Goal: Information Seeking & Learning: Get advice/opinions

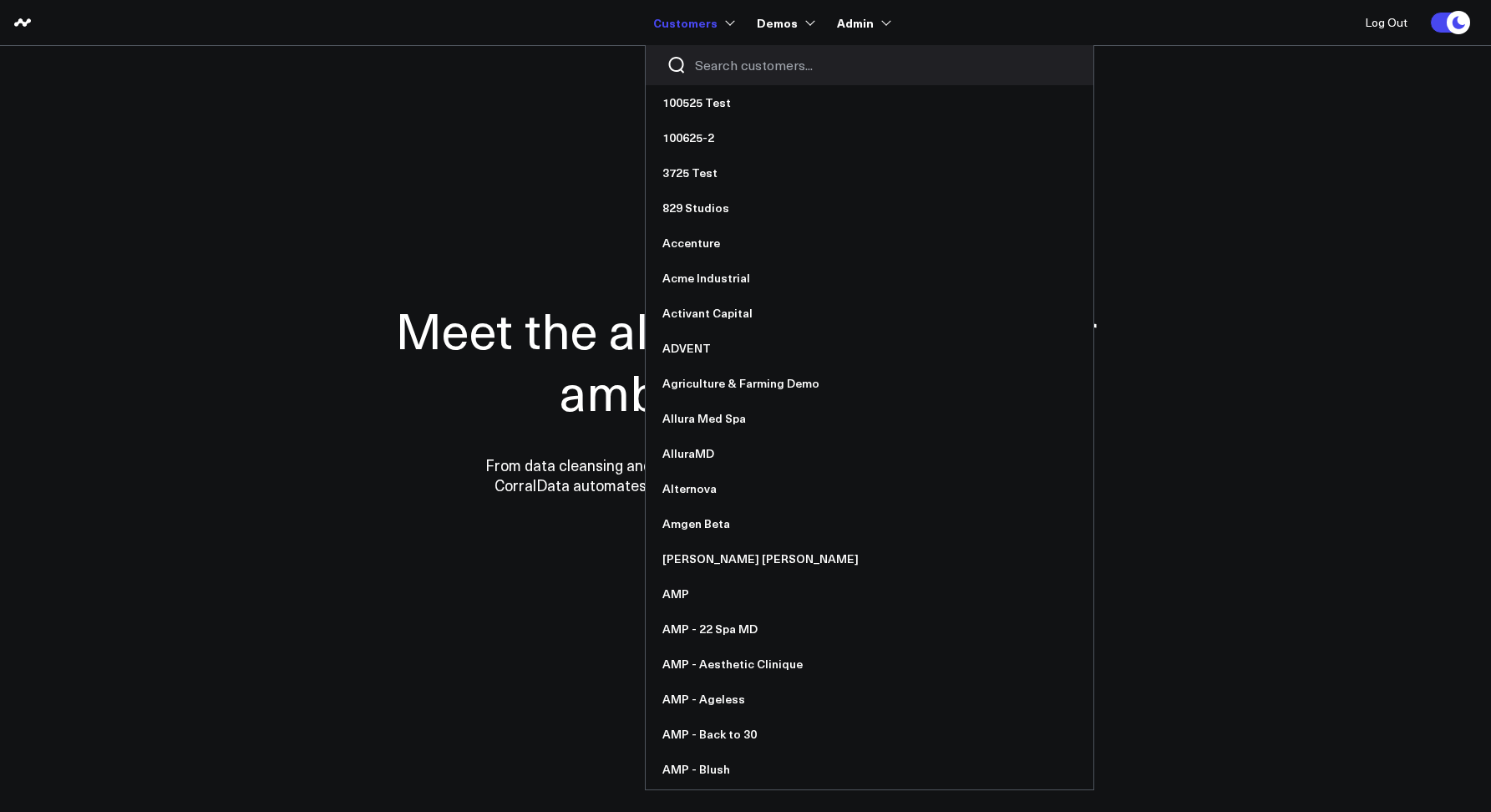
click at [729, 67] on input "Search customers input" at bounding box center [884, 65] width 377 height 18
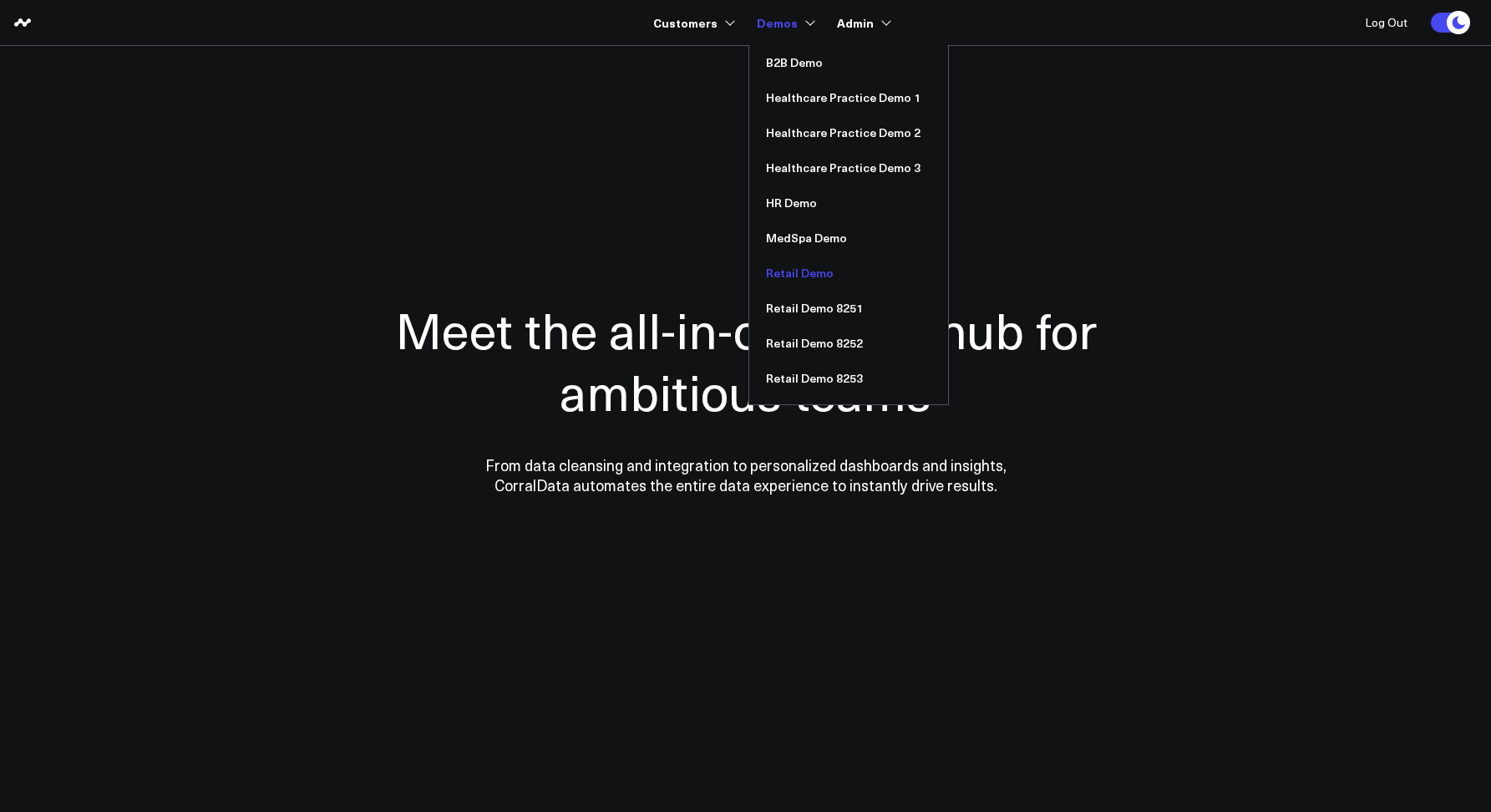
type input "re"
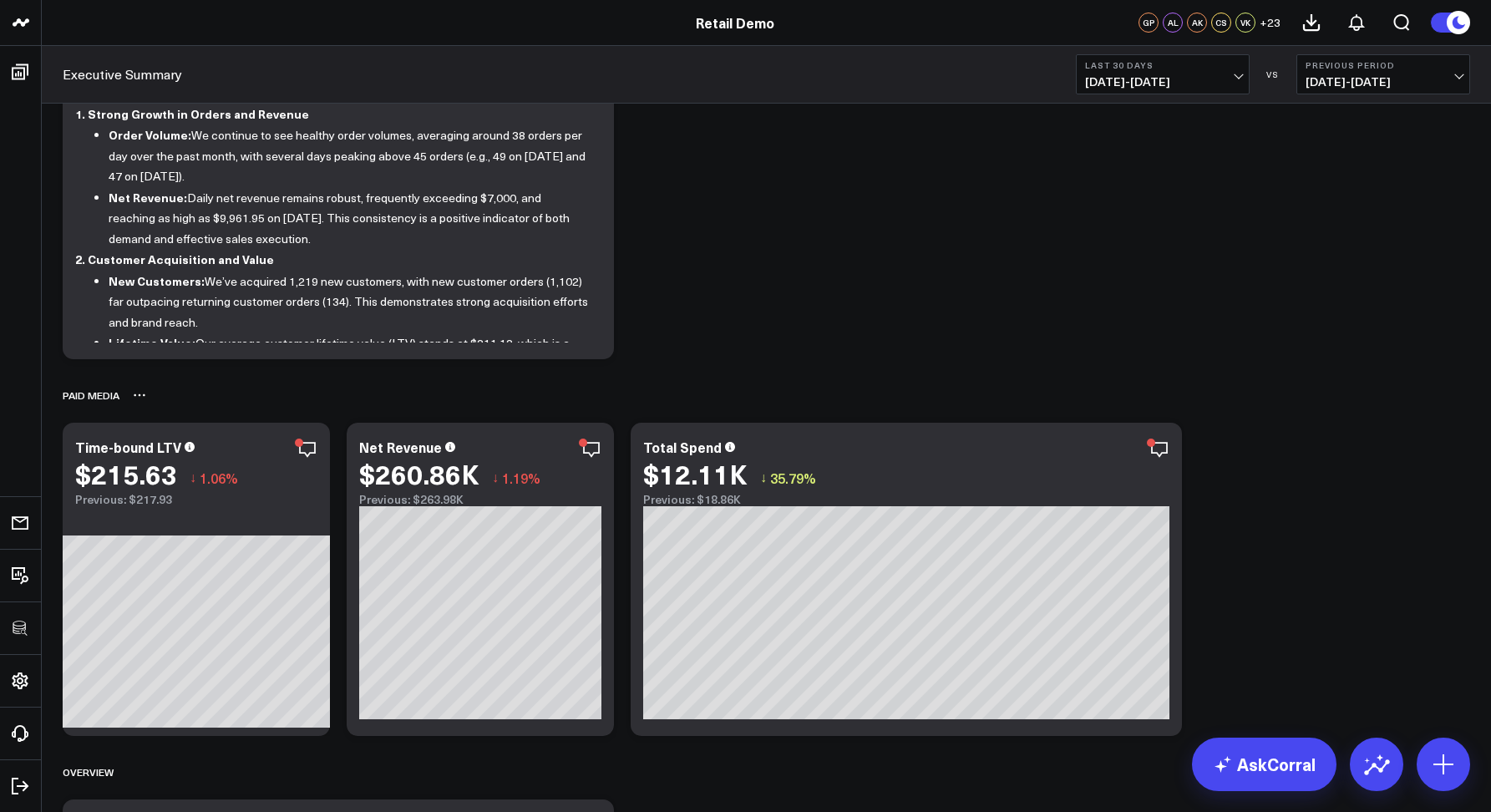
scroll to position [244, 0]
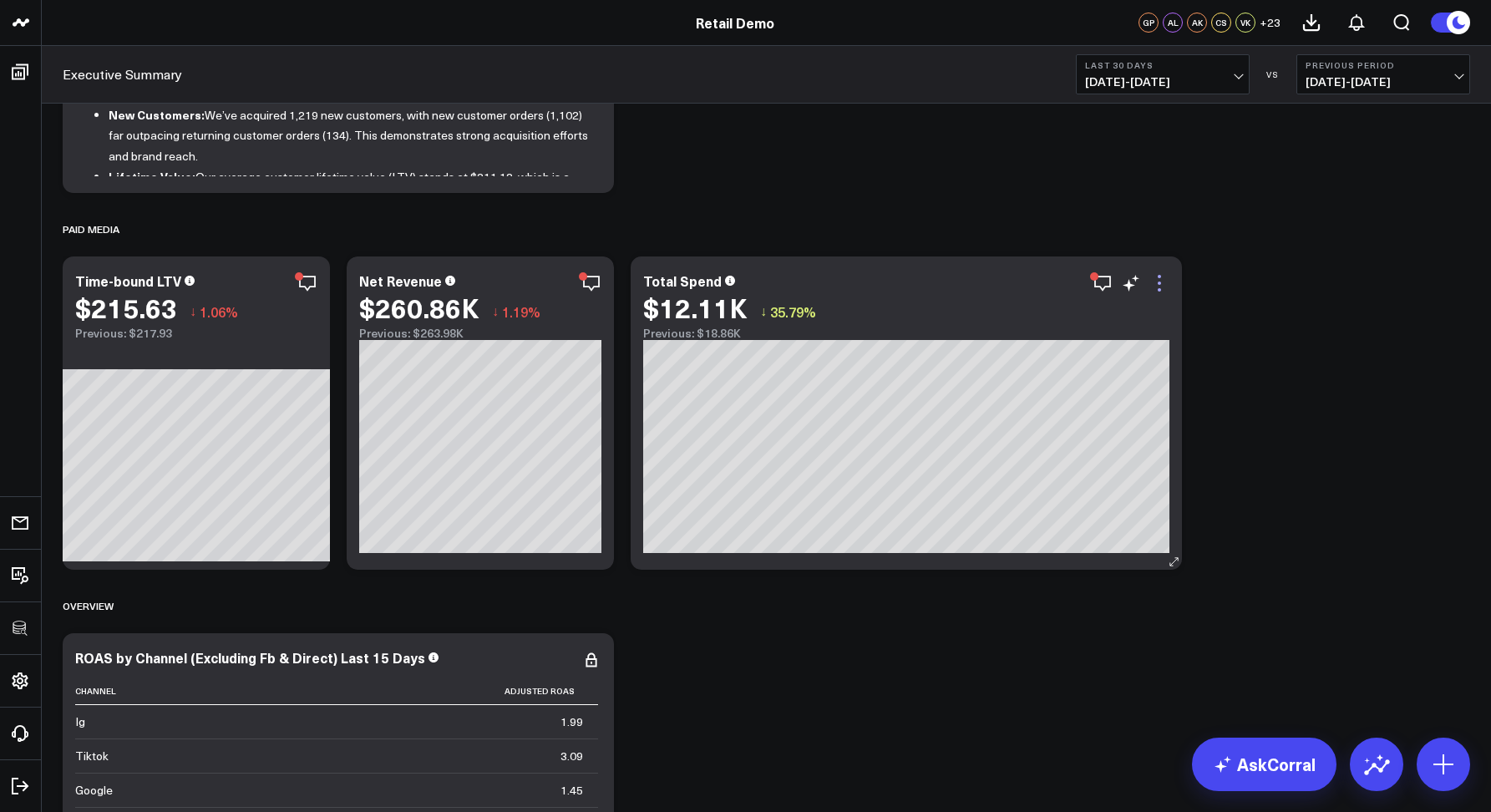
click at [1159, 279] on icon at bounding box center [1159, 283] width 20 height 20
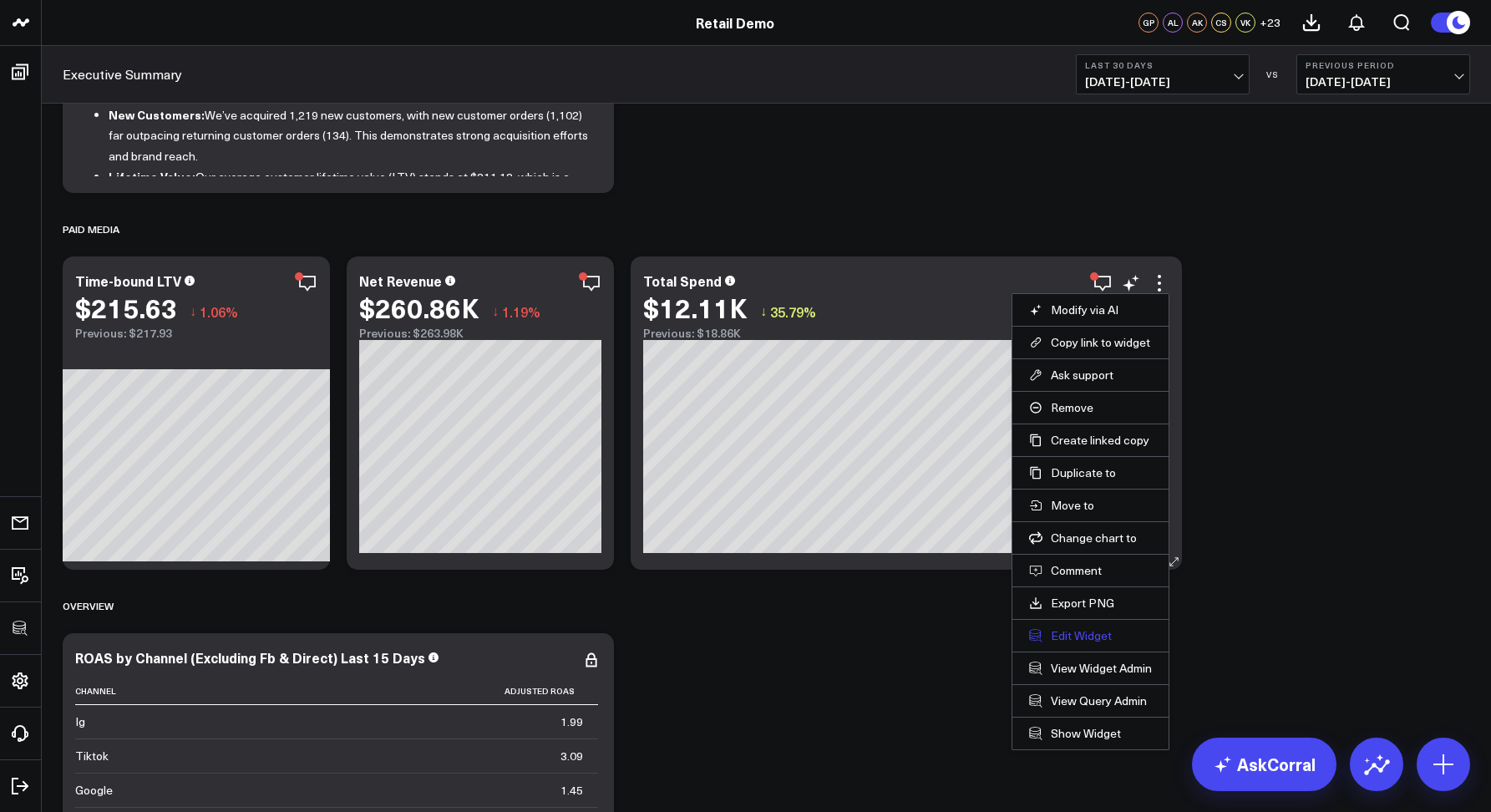
click at [1080, 642] on button "Edit Widget" at bounding box center [1091, 635] width 123 height 15
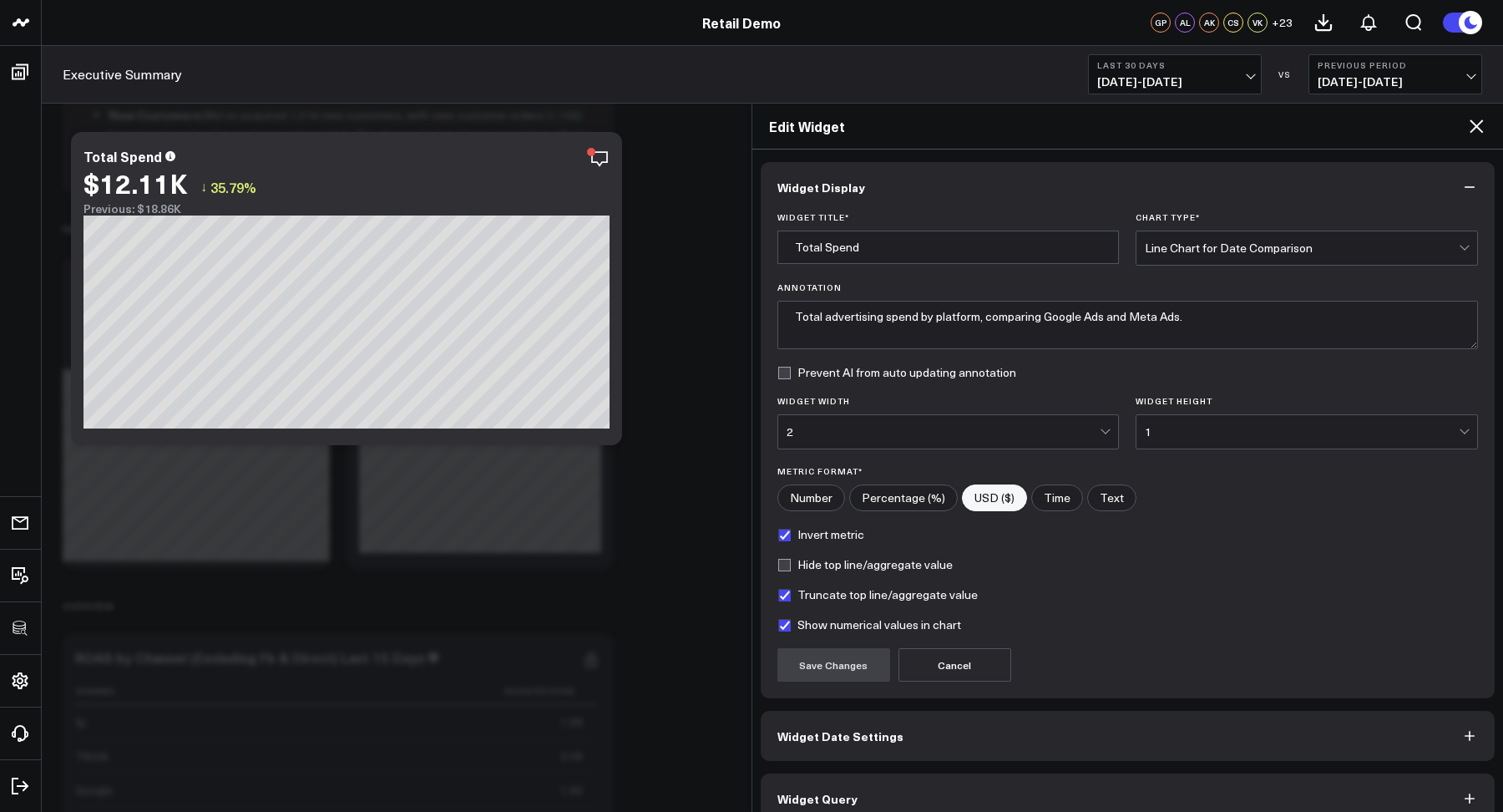
click at [1478, 126] on icon at bounding box center [1476, 126] width 13 height 13
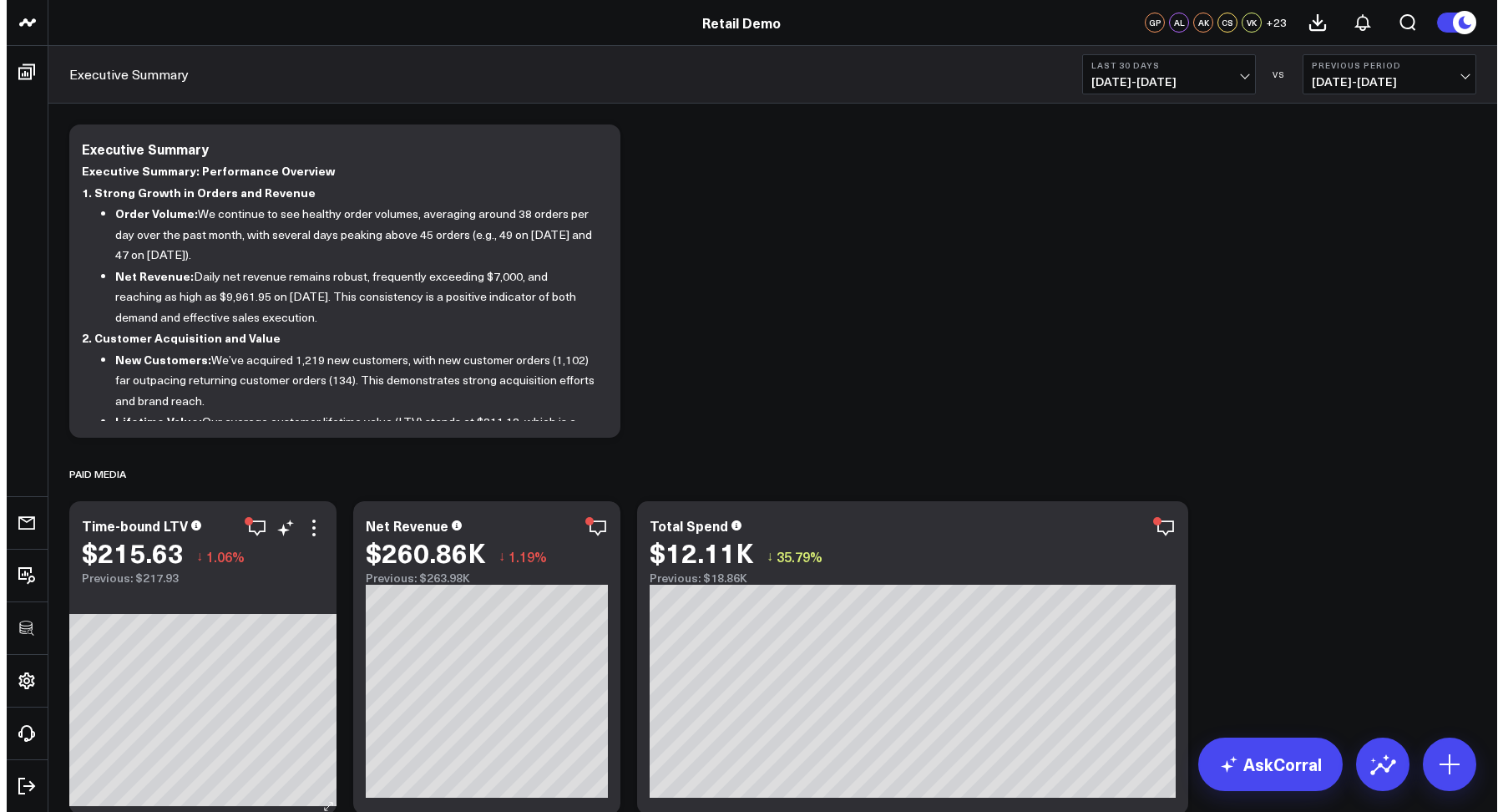
scroll to position [207, 0]
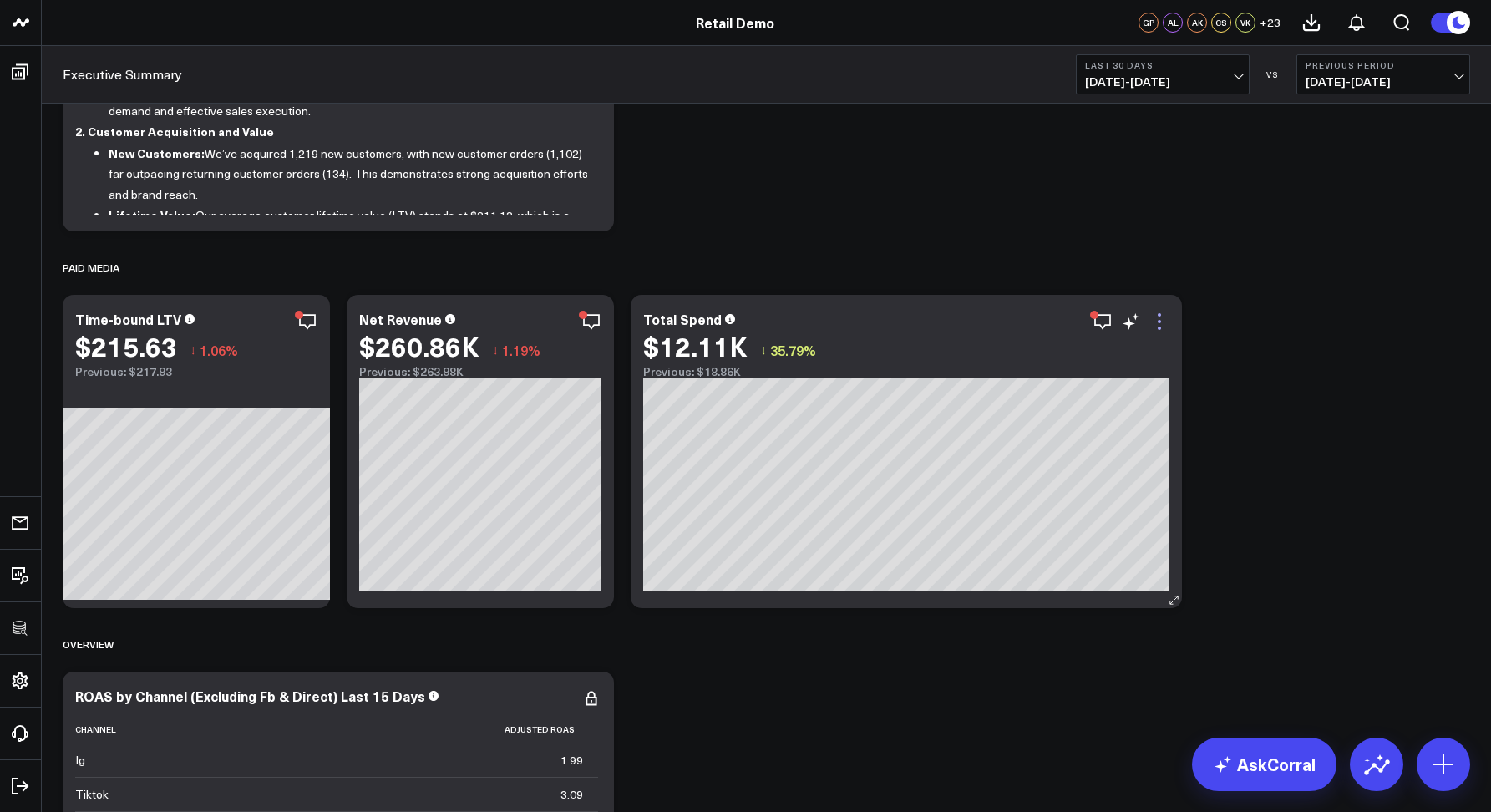
click at [1156, 321] on icon at bounding box center [1159, 321] width 20 height 20
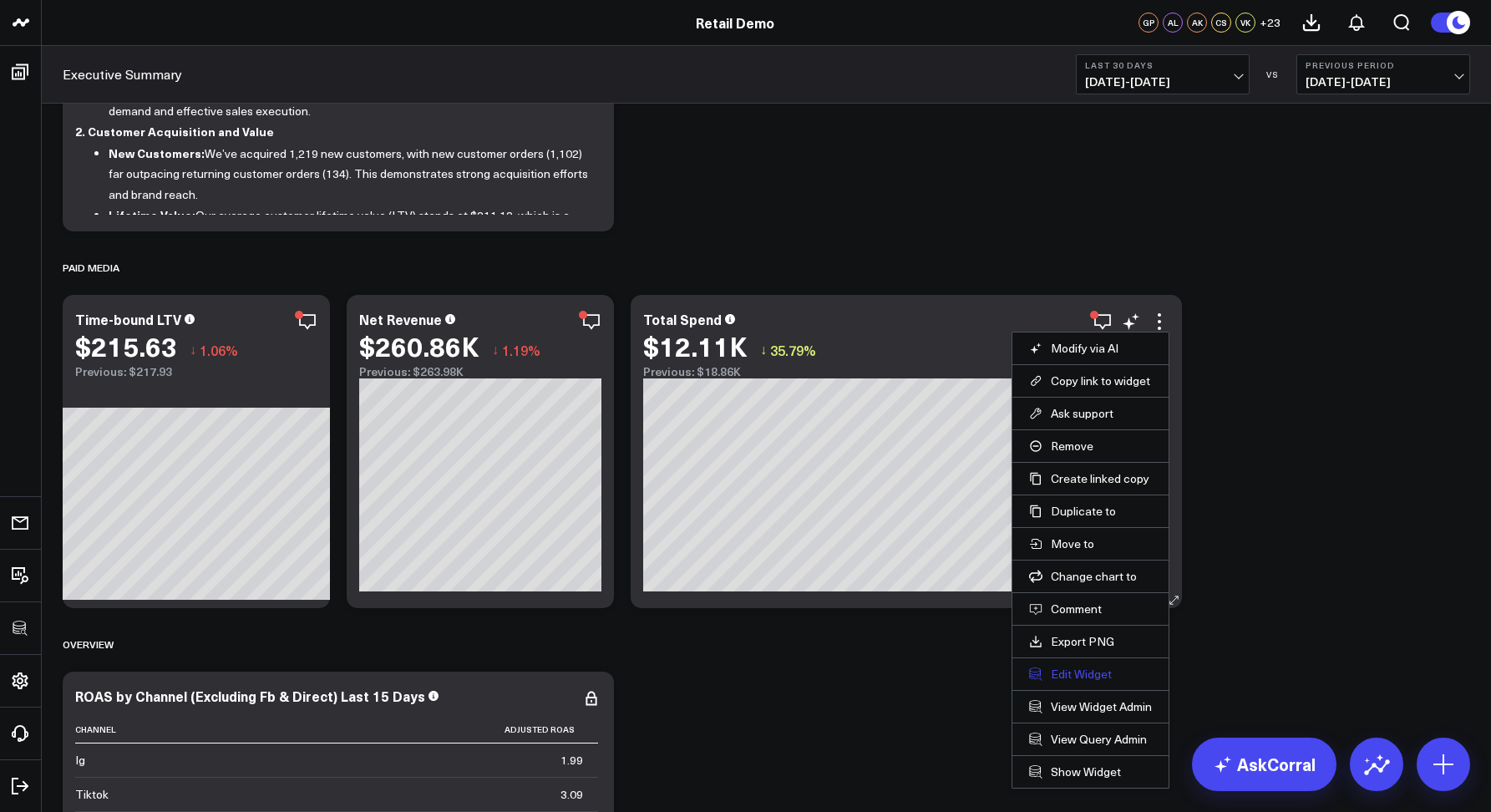
click at [1064, 670] on button "Edit Widget" at bounding box center [1091, 673] width 123 height 15
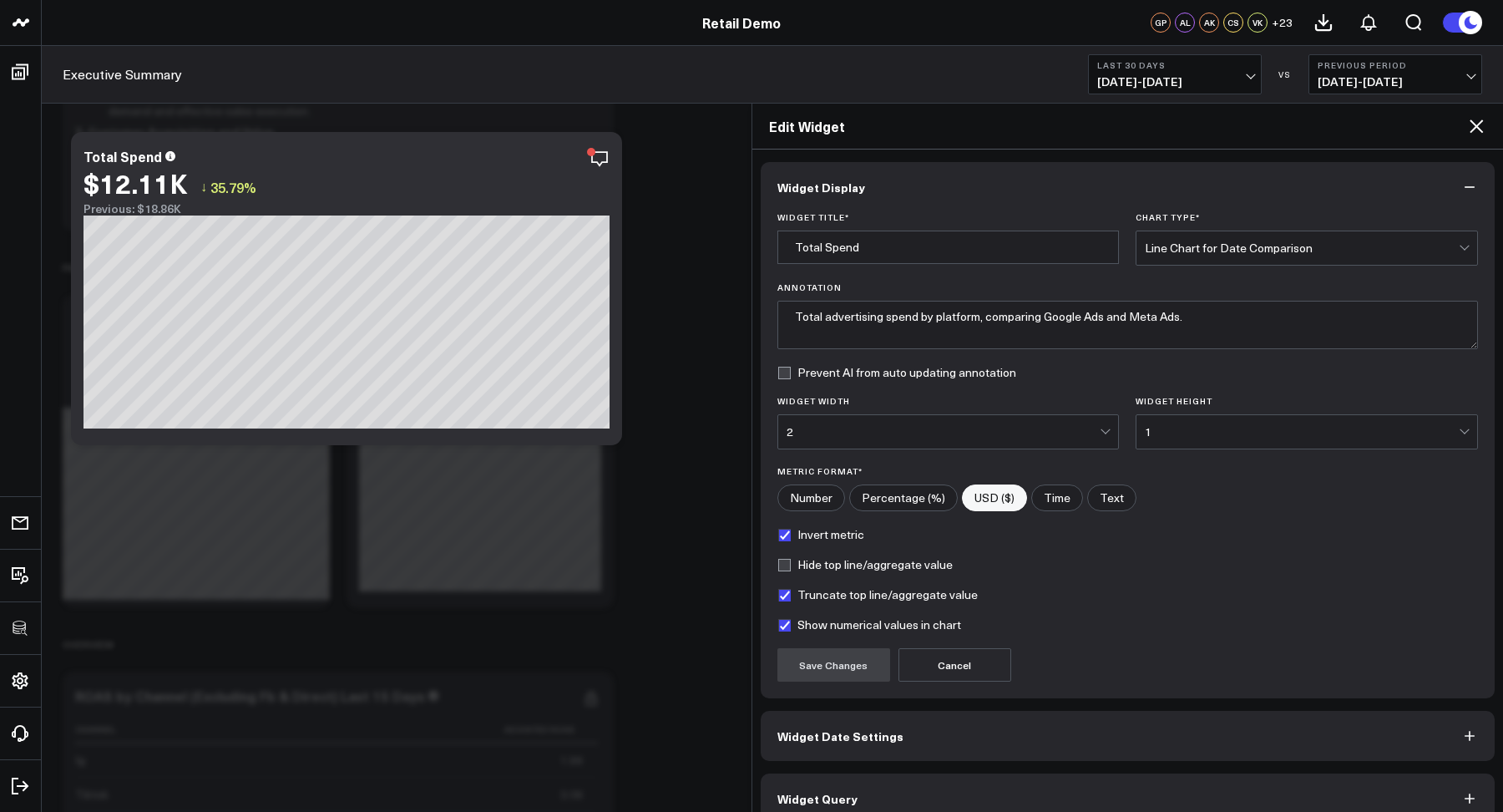
click at [897, 796] on button "Widget Query" at bounding box center [1129, 798] width 735 height 50
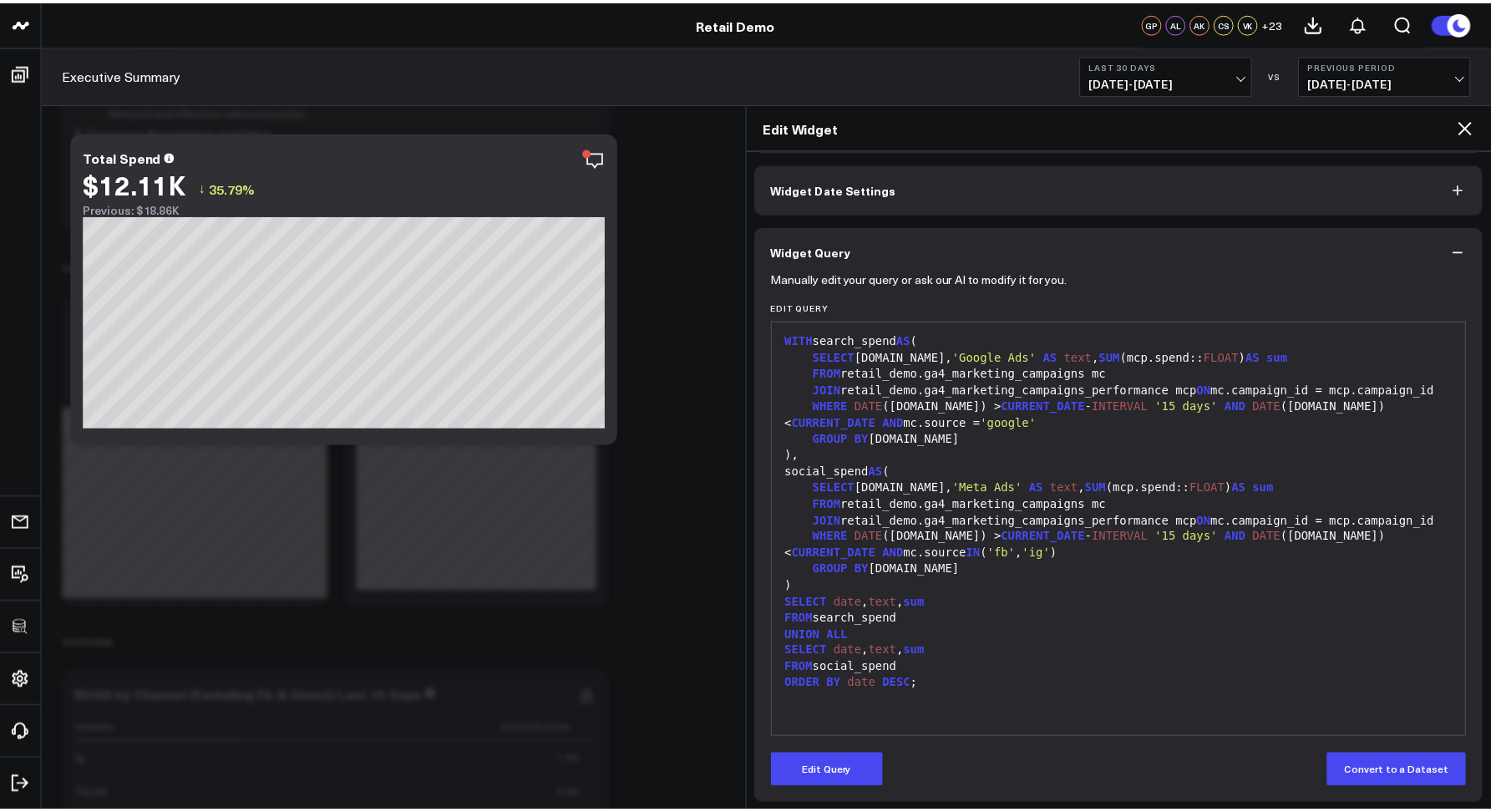
scroll to position [63, 0]
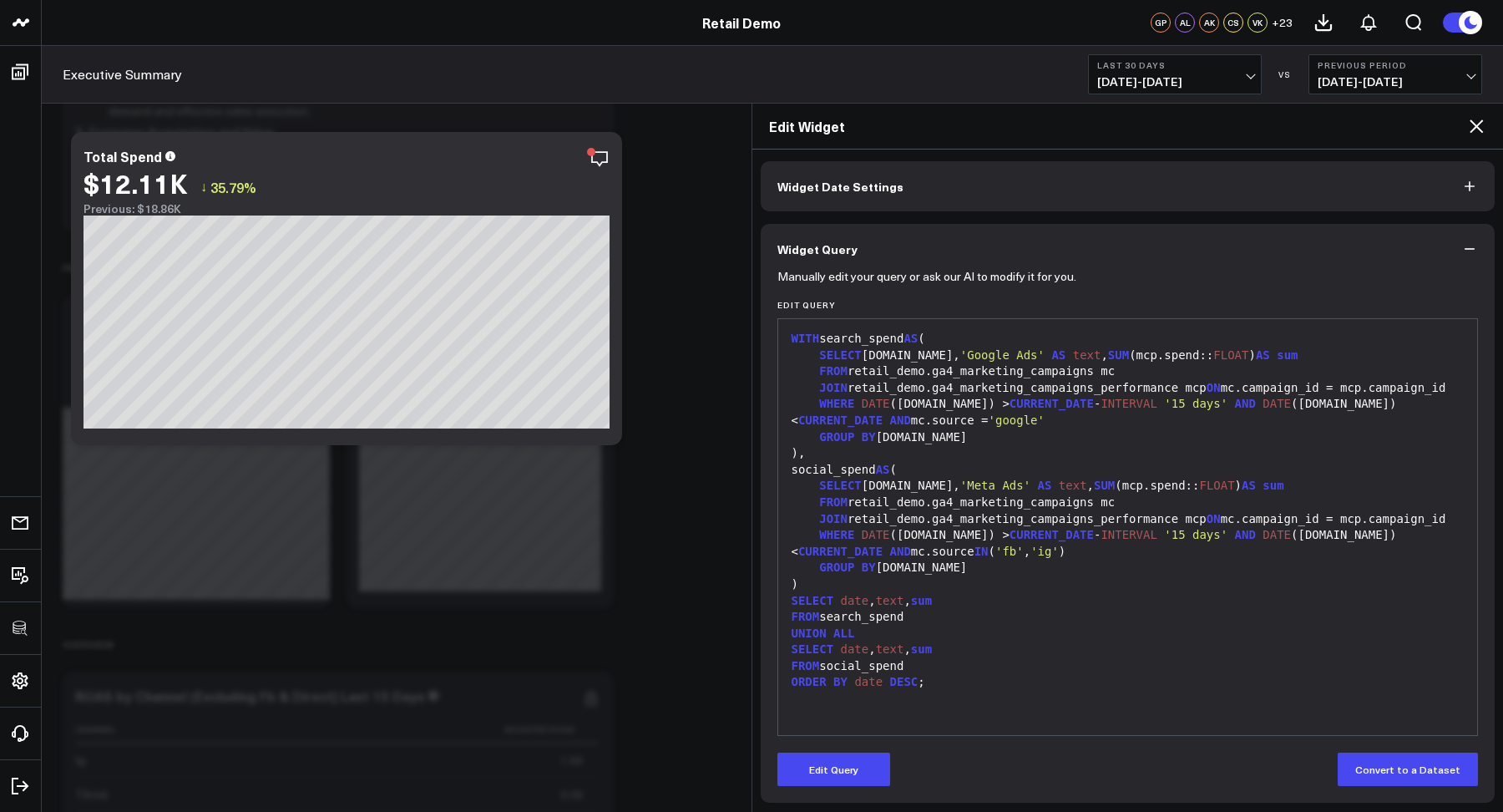
click at [1473, 128] on icon at bounding box center [1476, 126] width 13 height 13
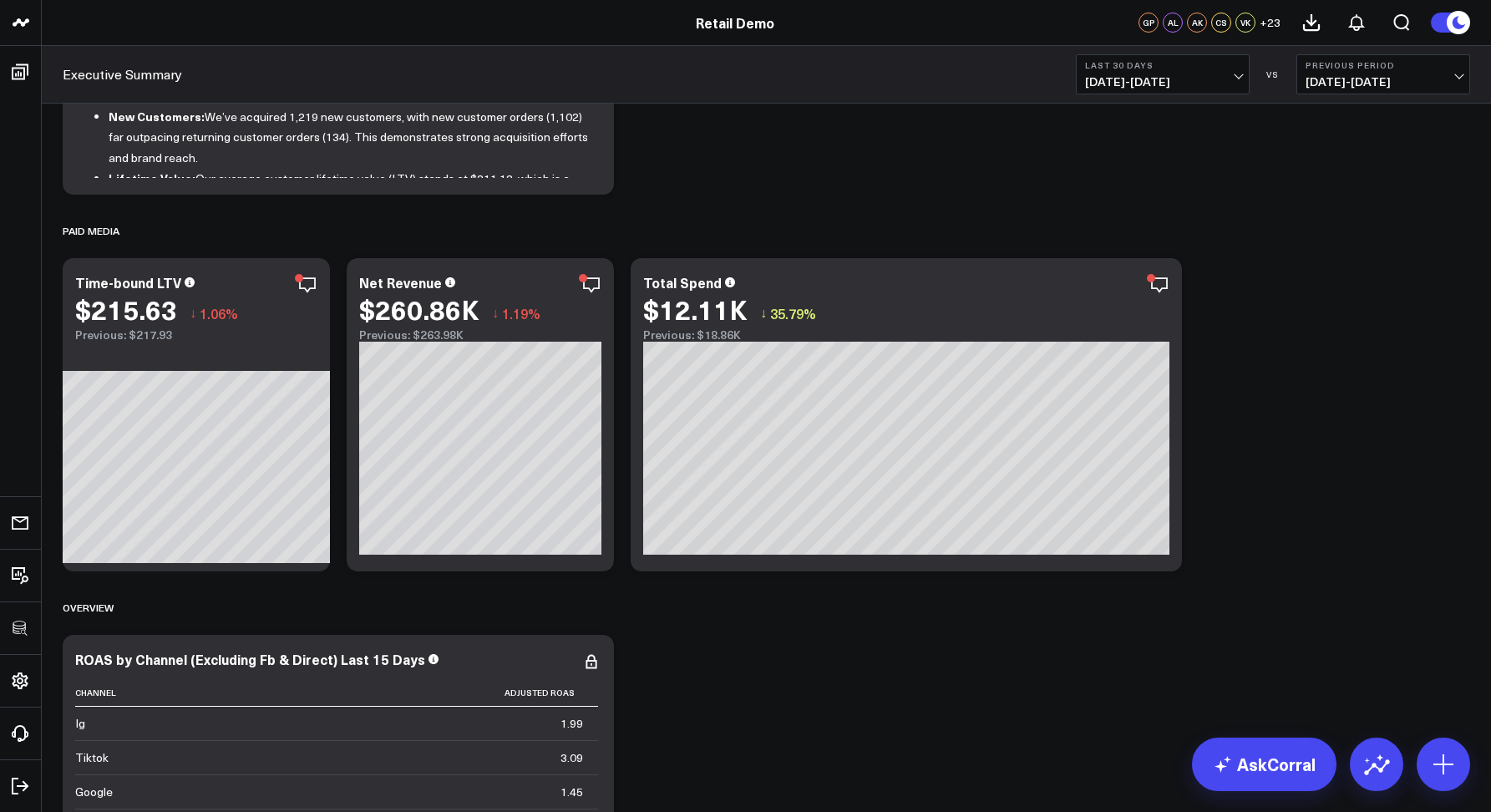
scroll to position [245, 0]
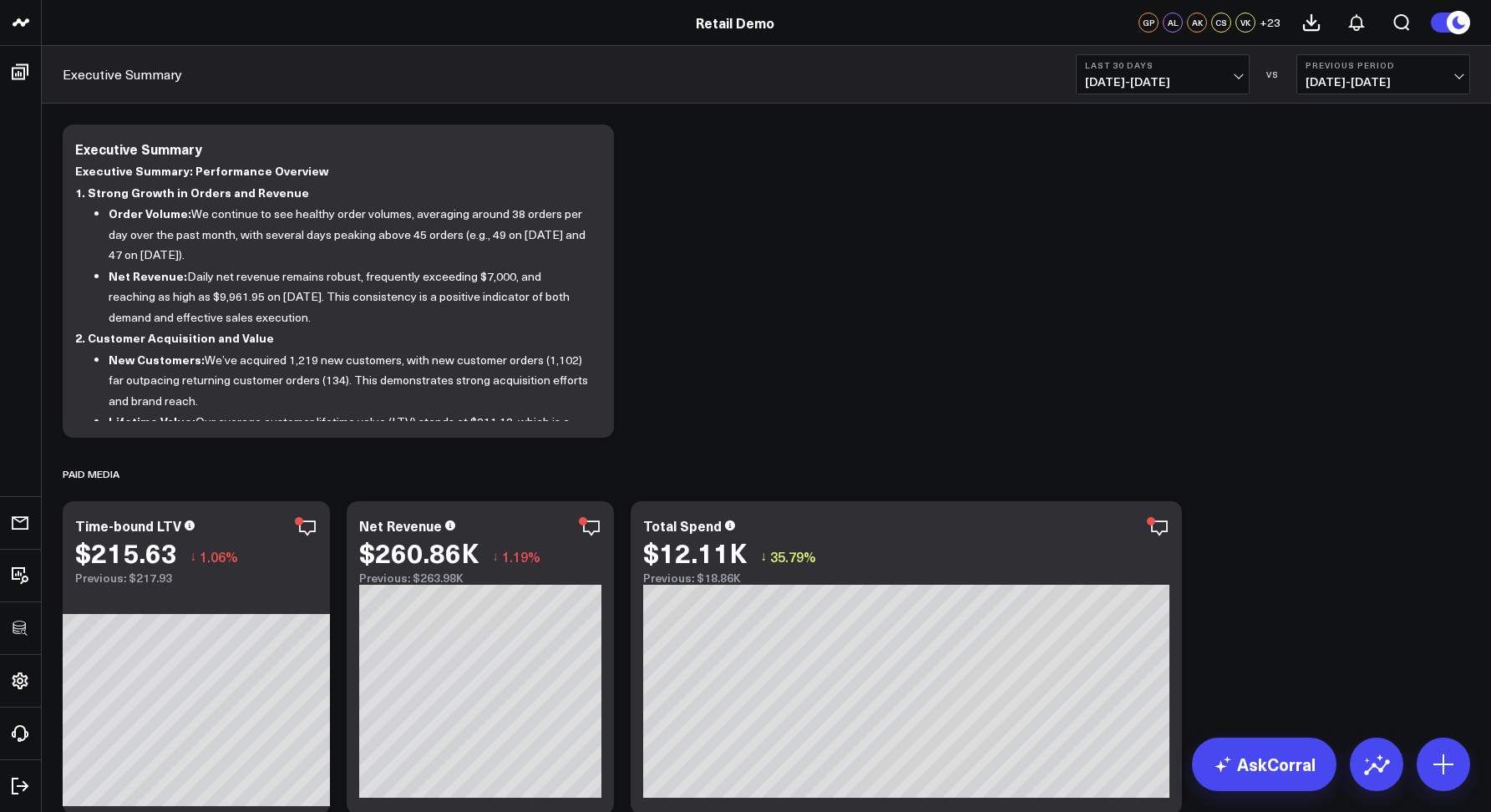
scroll to position [0, 0]
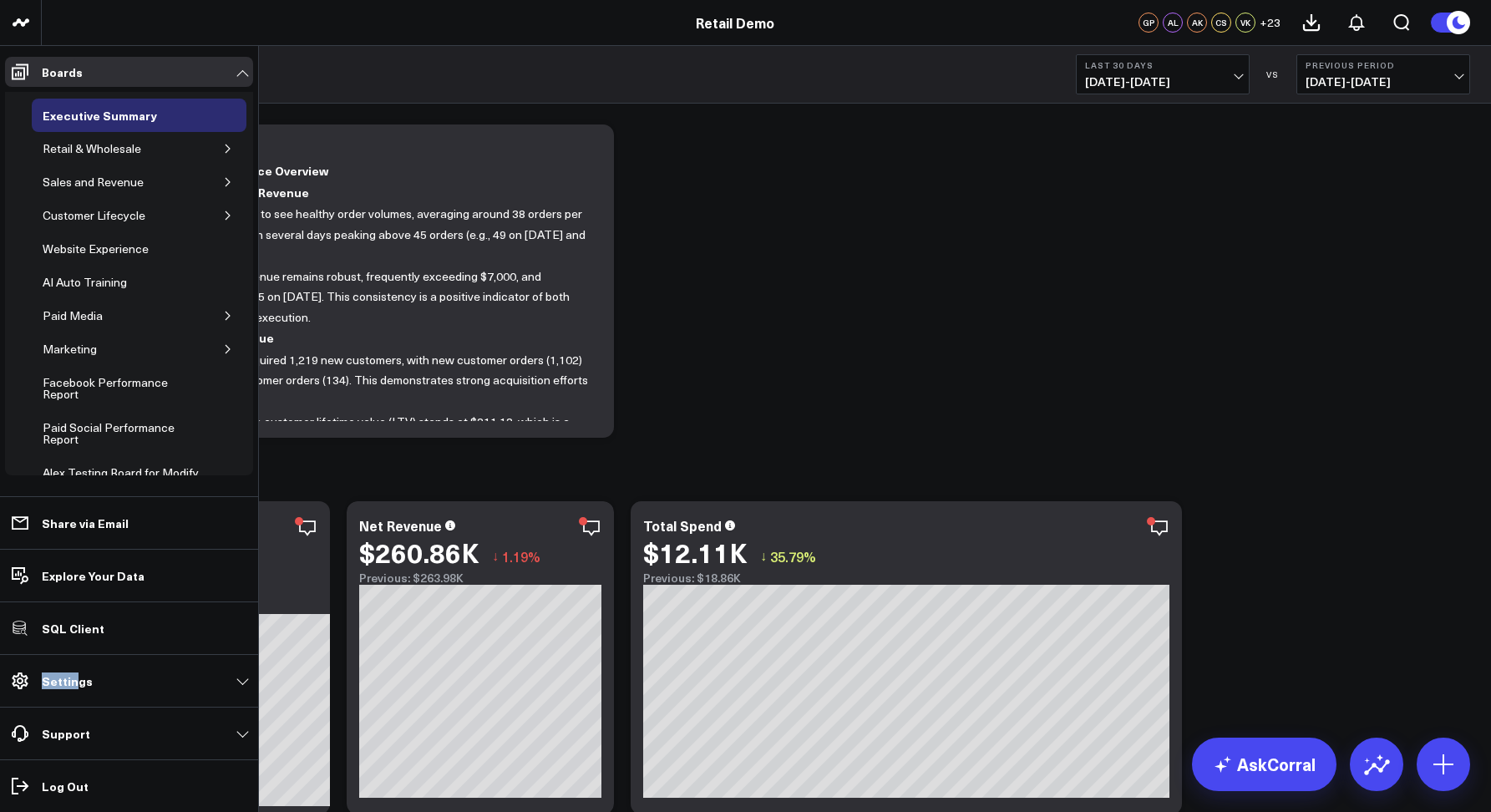
click at [75, 674] on p "Settings" at bounding box center [68, 680] width 51 height 13
click at [79, 575] on p "Explore Your Data" at bounding box center [93, 575] width 103 height 13
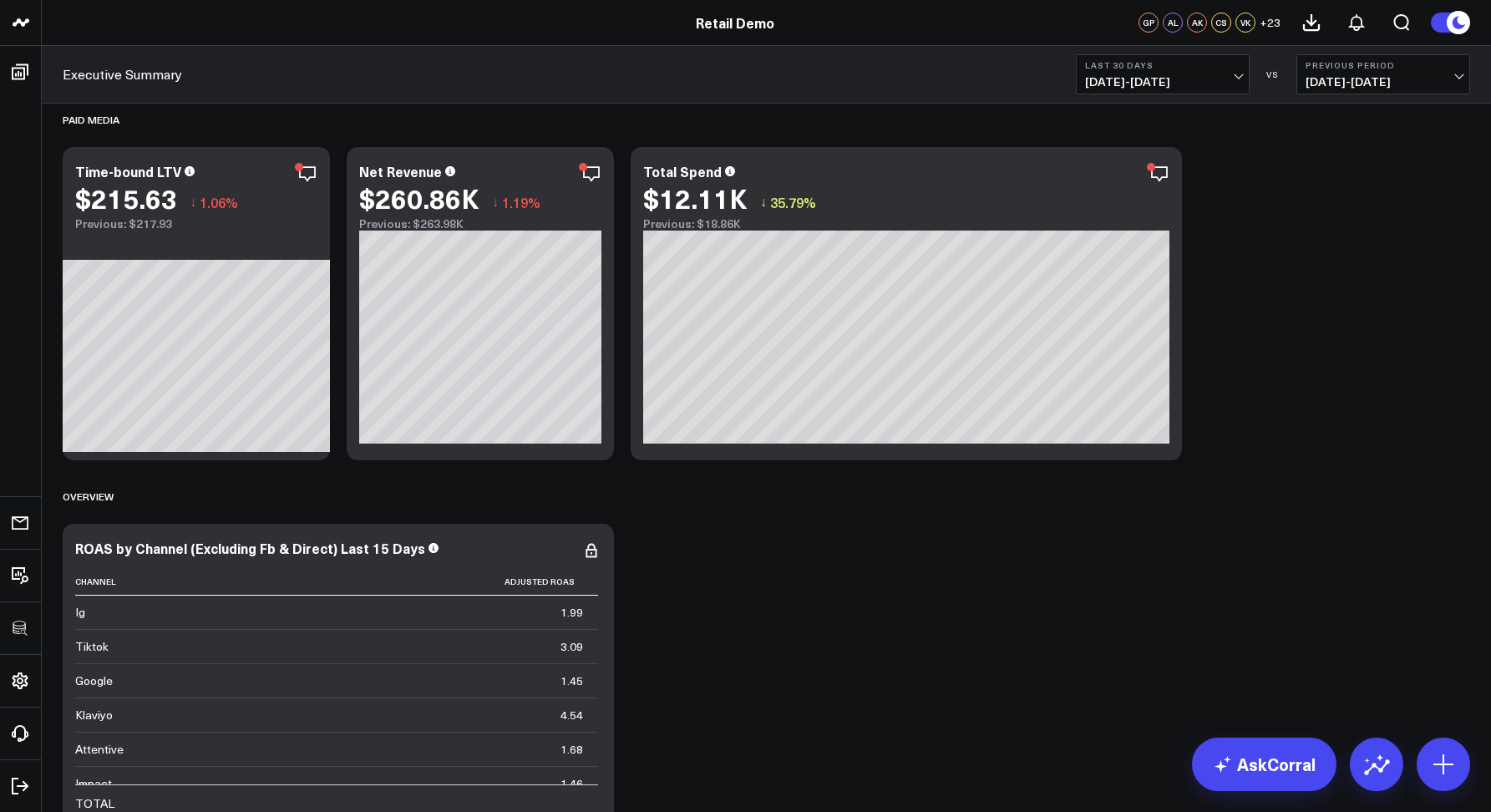
scroll to position [332, 0]
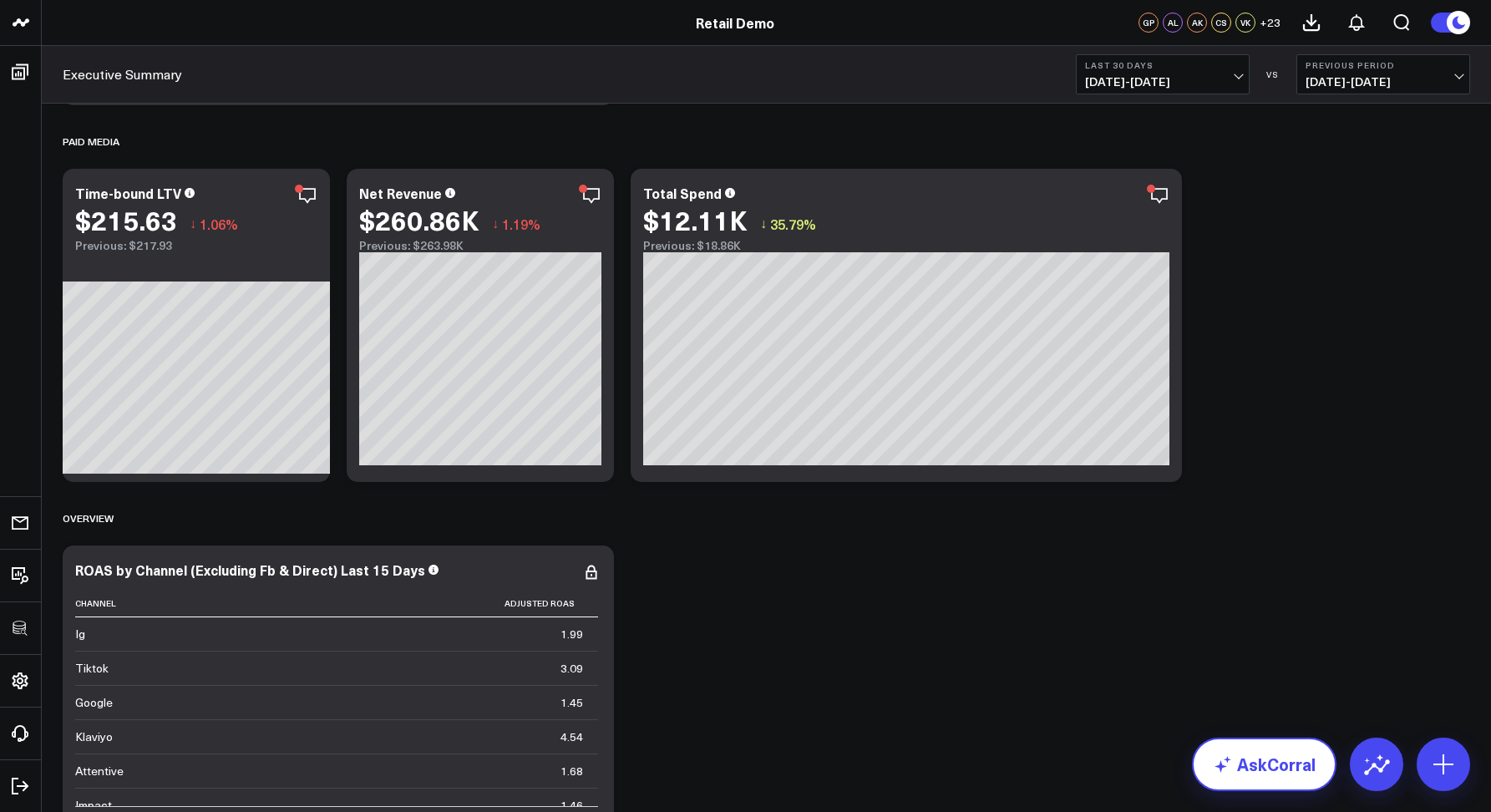
click at [1256, 761] on link "AskCorral" at bounding box center [1264, 764] width 144 height 54
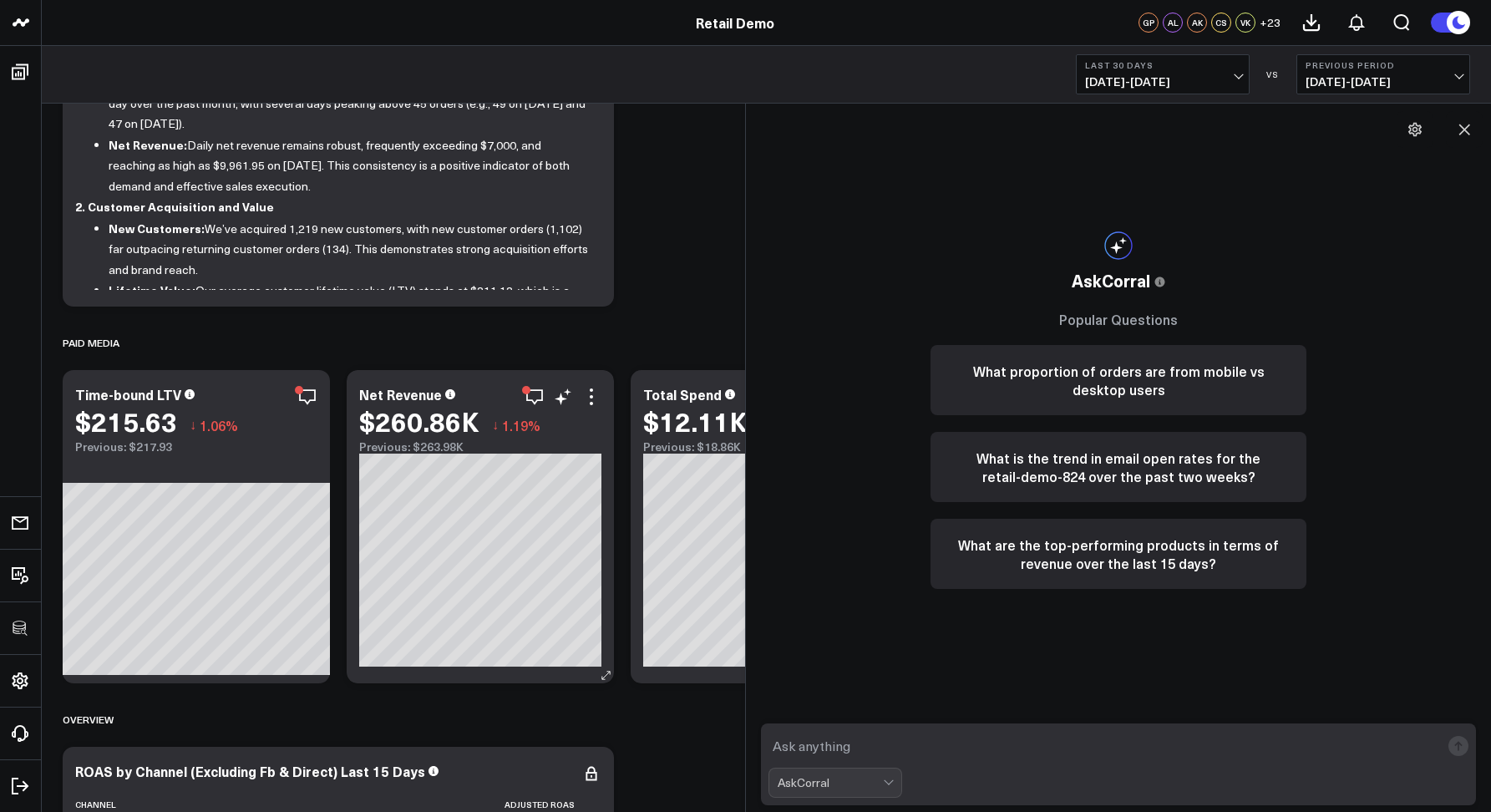
scroll to position [0, 0]
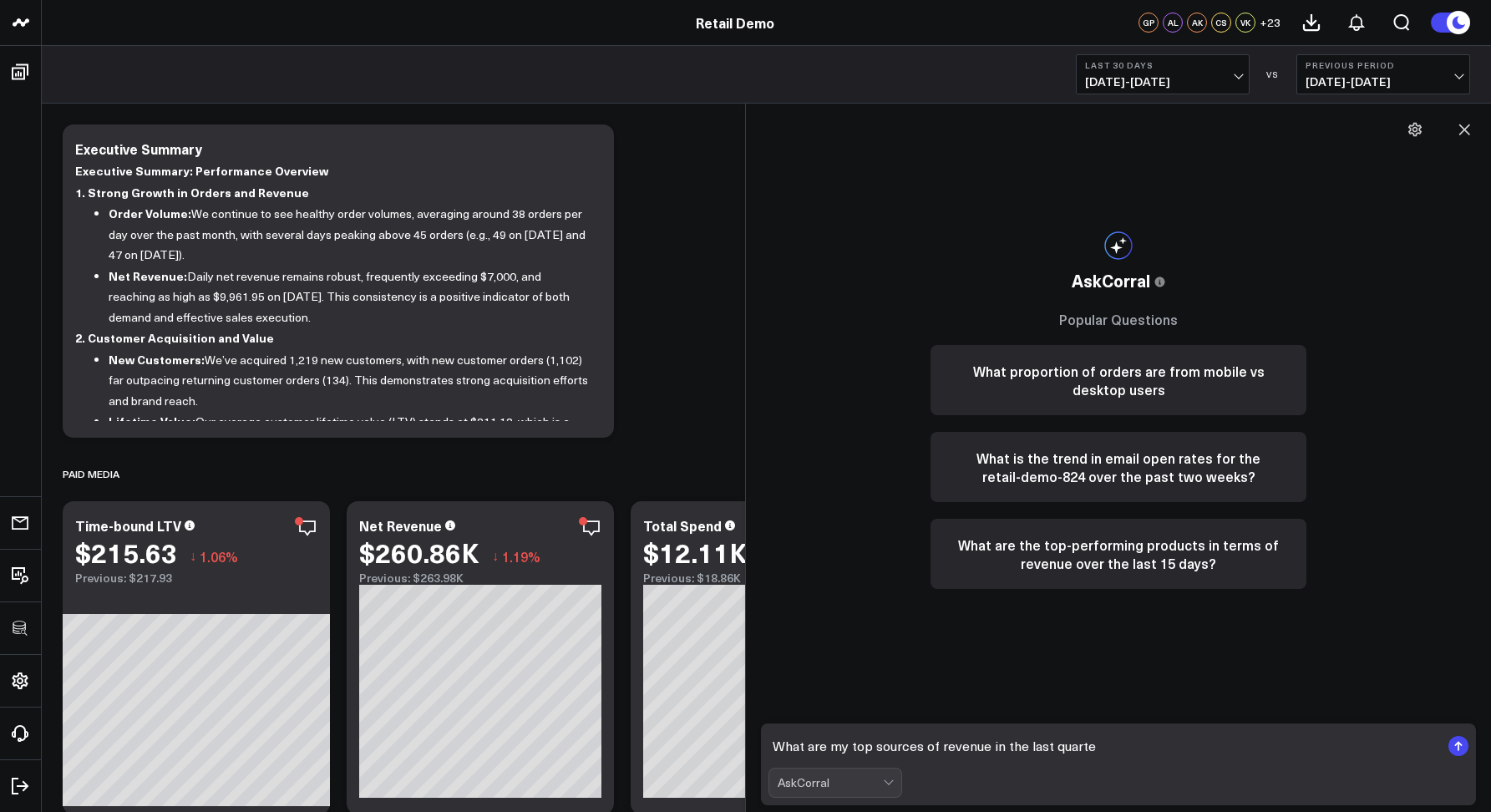
type textarea "What are my top sources of revenue in the last quarter"
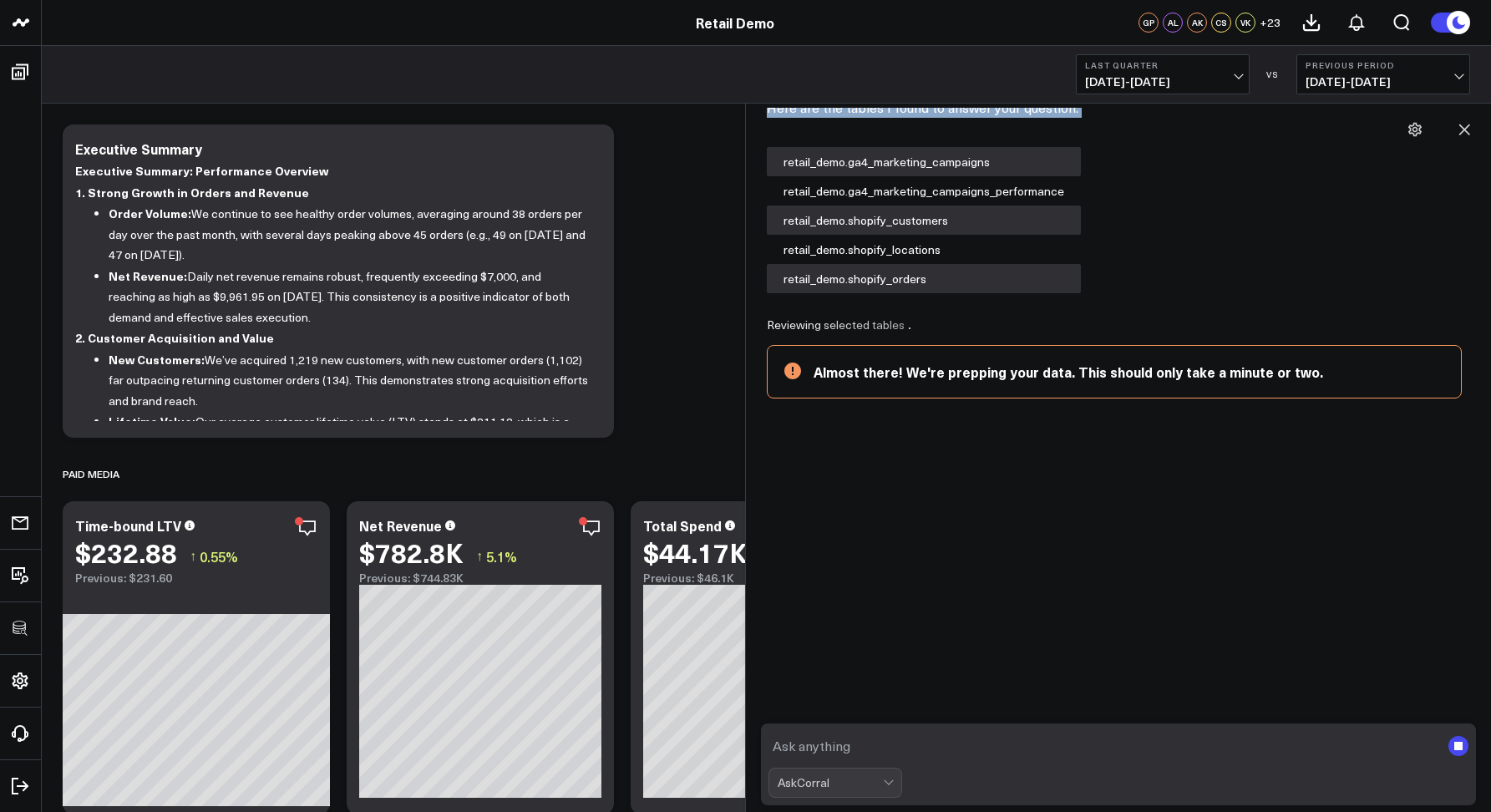
drag, startPoint x: 804, startPoint y: 125, endPoint x: 1077, endPoint y: 128, distance: 273.0
click at [1077, 128] on div "A What are my top sources of revenue in the last quarter AskCorral This feature…" at bounding box center [1118, 208] width 729 height 380
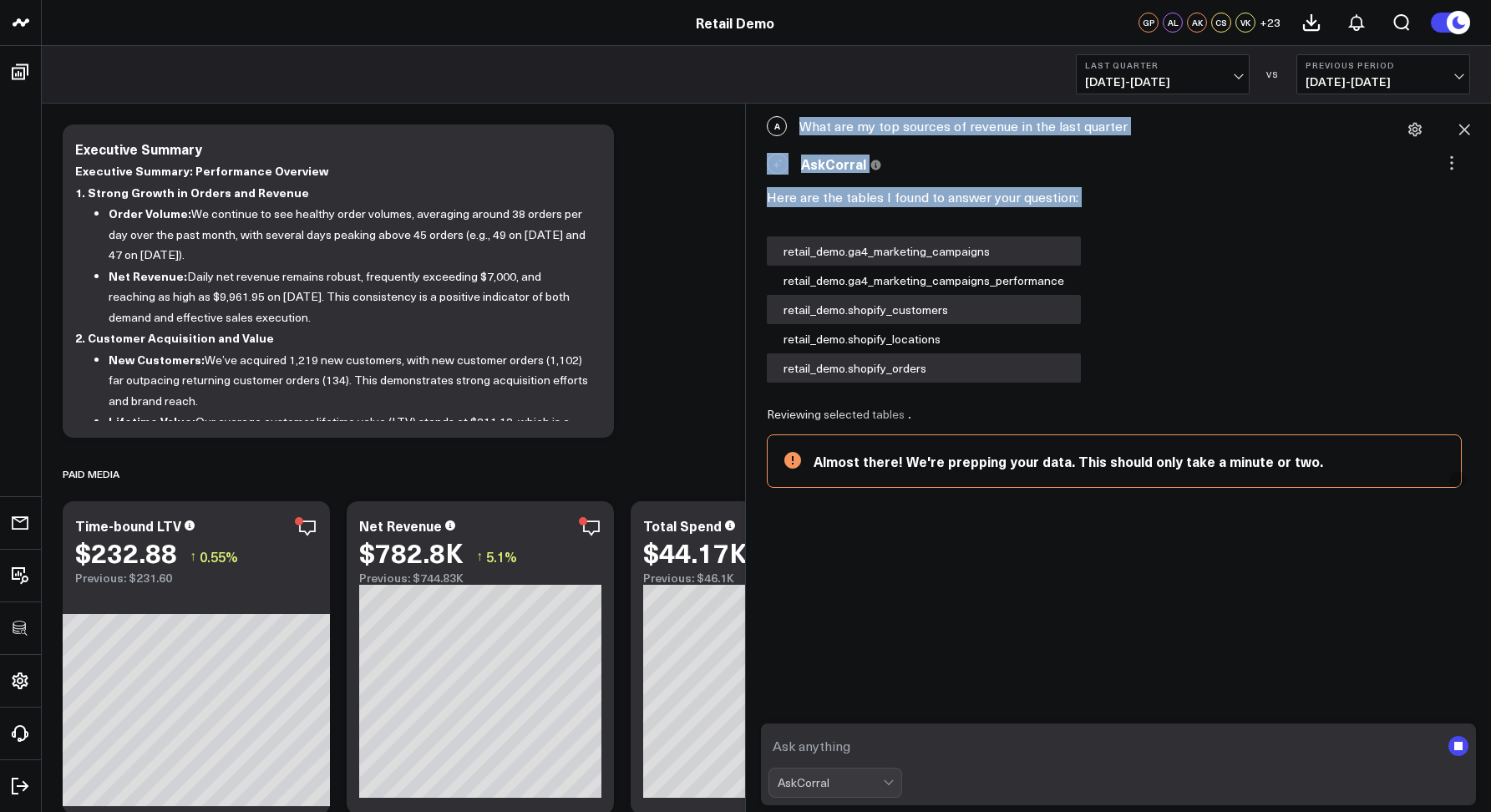
click at [944, 134] on div "A What are my top sources of revenue in the last quarter" at bounding box center [1118, 127] width 729 height 37
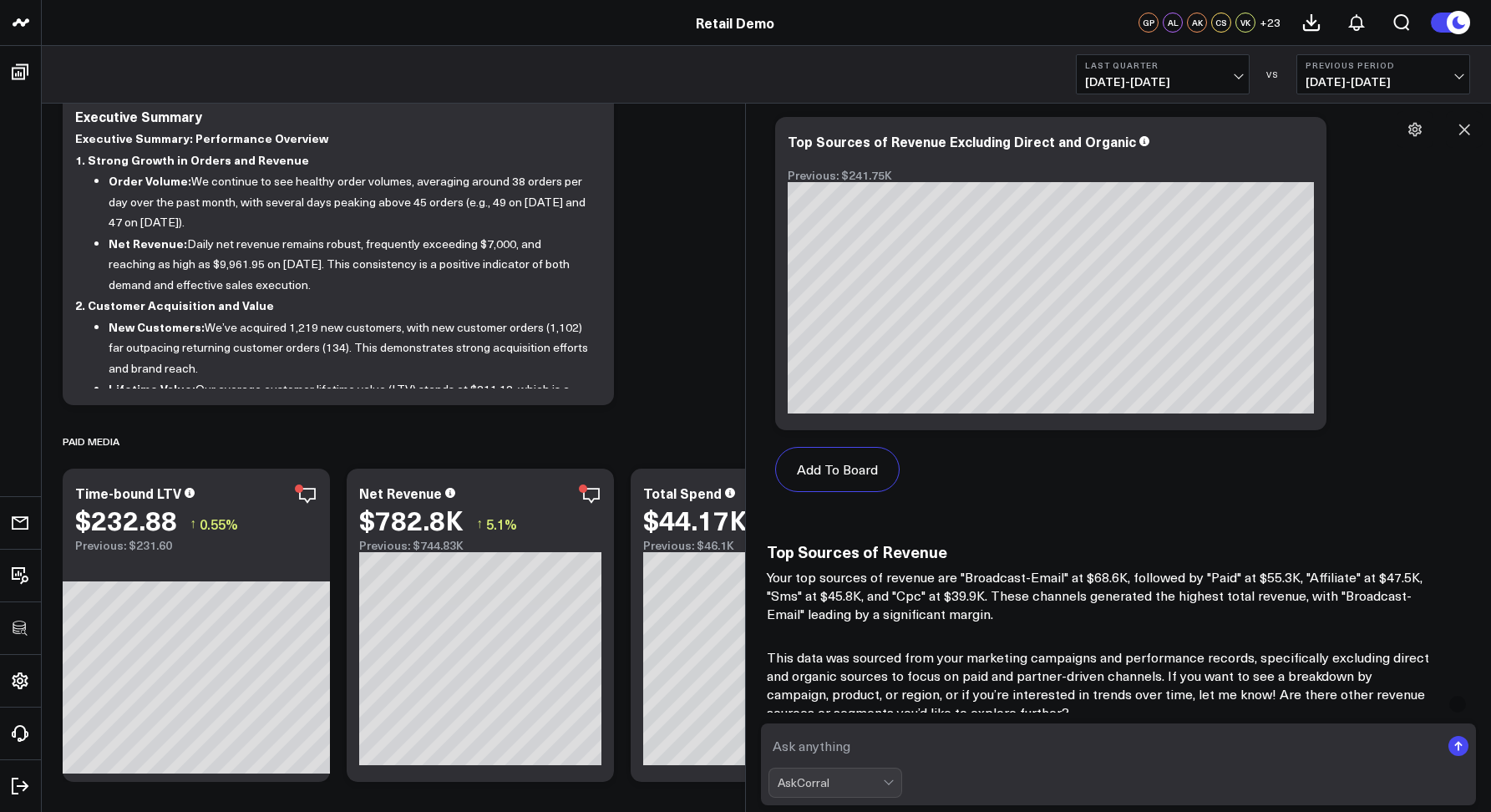
scroll to position [1565, 0]
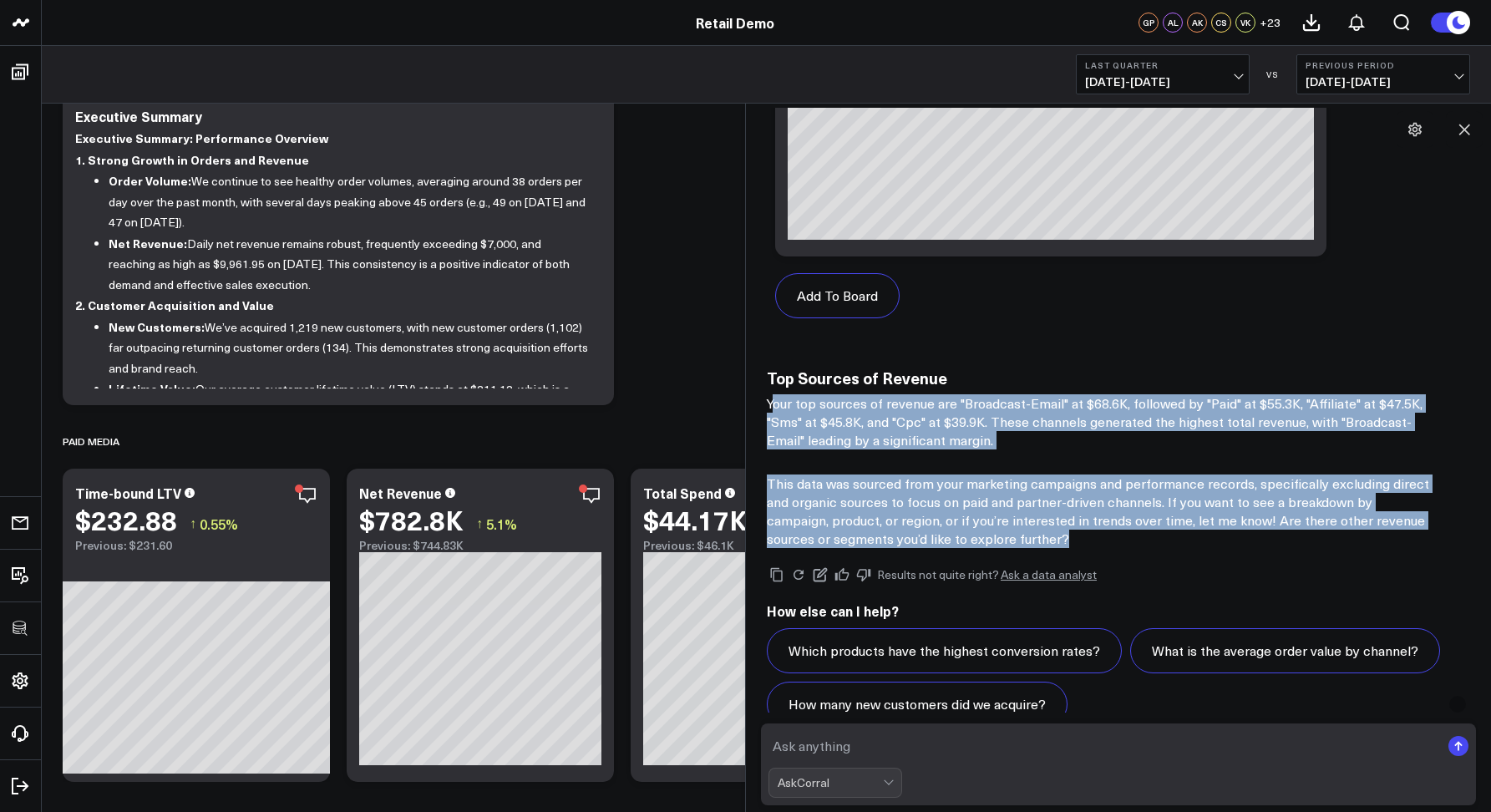
drag, startPoint x: 1028, startPoint y: 534, endPoint x: 770, endPoint y: 410, distance: 286.3
click at [770, 410] on div "Top Sources of Revenue Your top sources of revenue are "Broadcast-Email" at $68…" at bounding box center [1118, 458] width 703 height 179
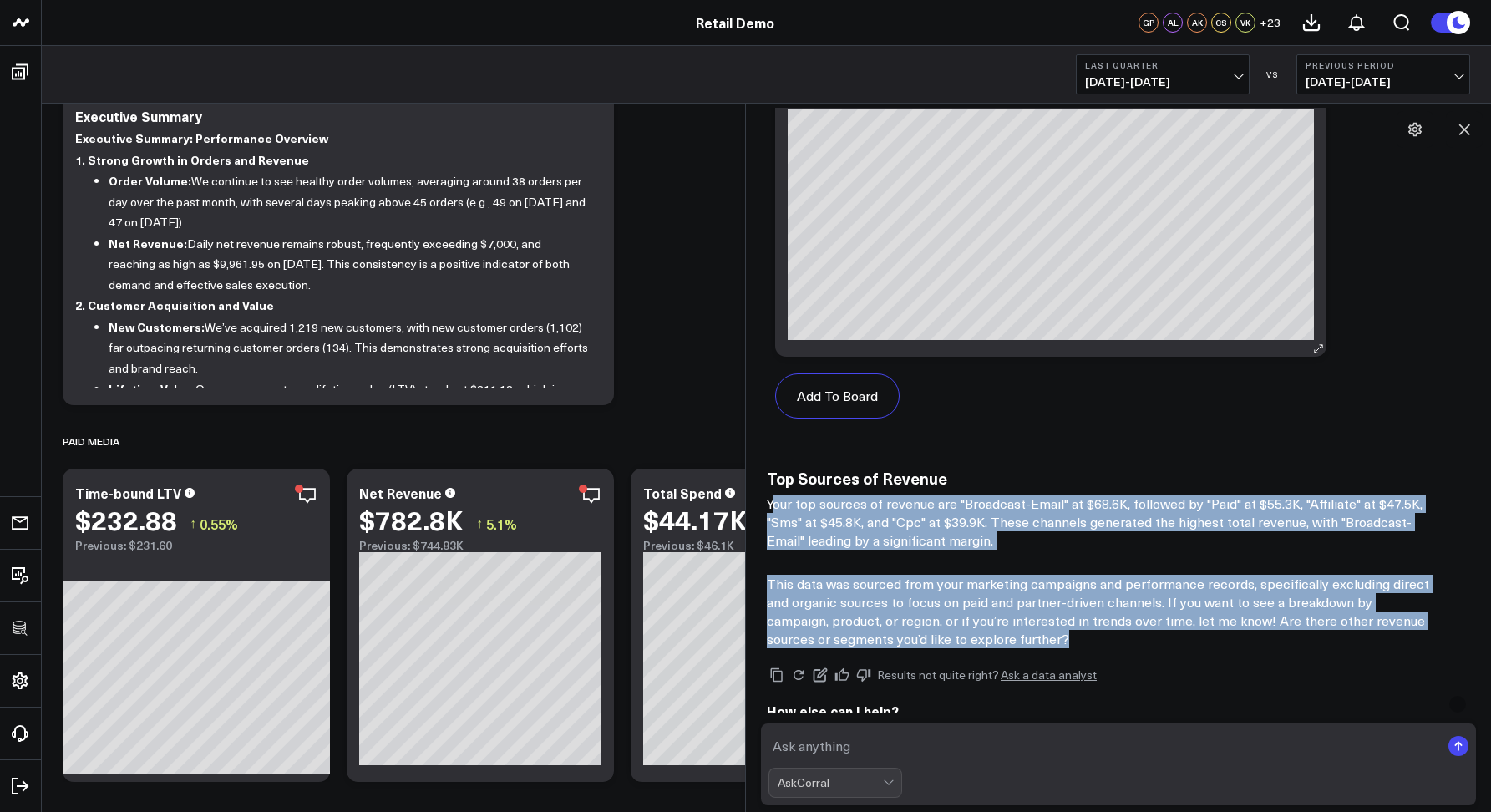
scroll to position [1464, 0]
click at [1318, 388] on div "Add To Board" at bounding box center [1051, 396] width 551 height 78
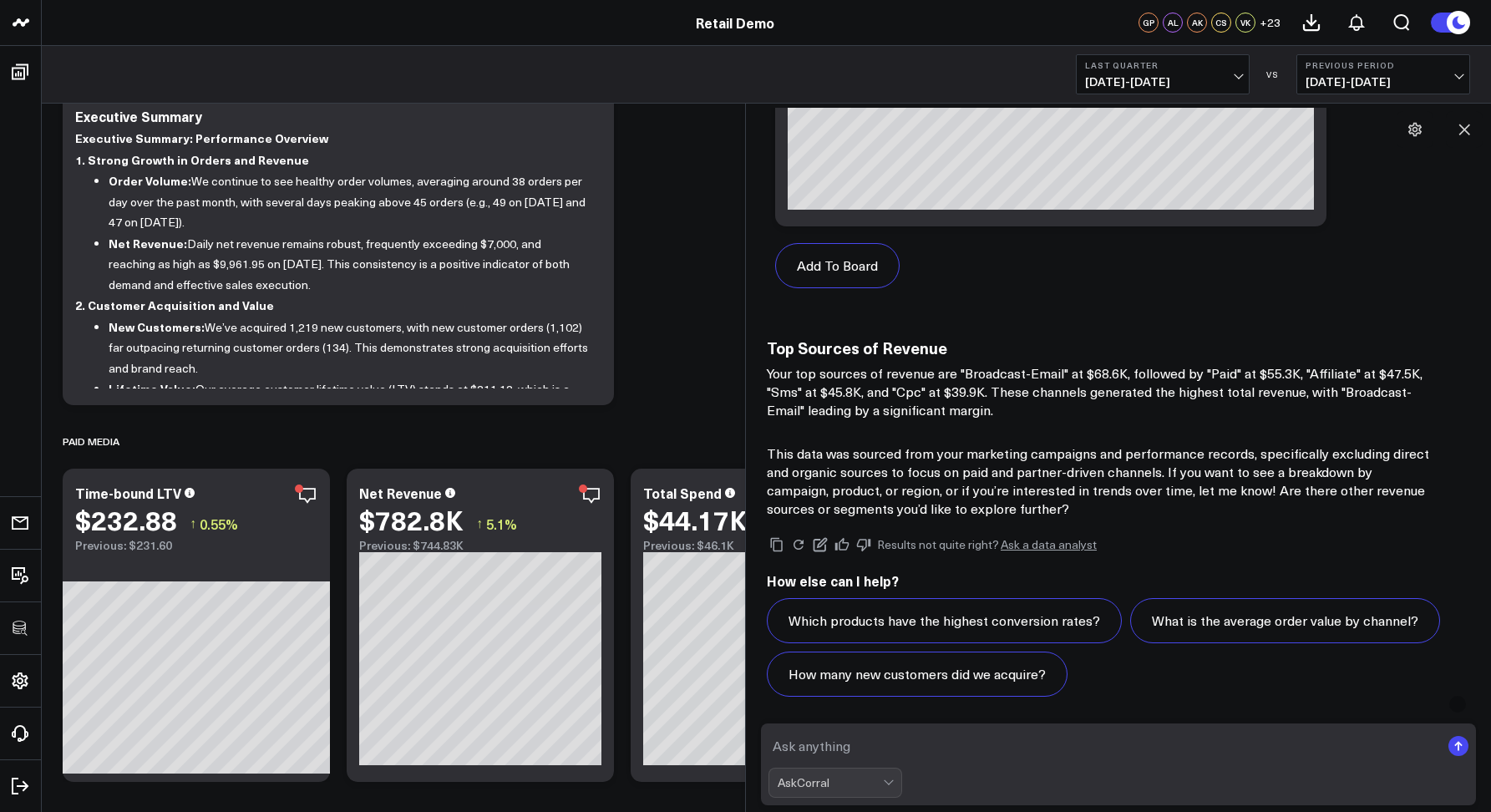
scroll to position [1596, 0]
click at [971, 754] on textarea at bounding box center [1104, 745] width 672 height 30
type textarea "Can you only include results for paid and affiliate"
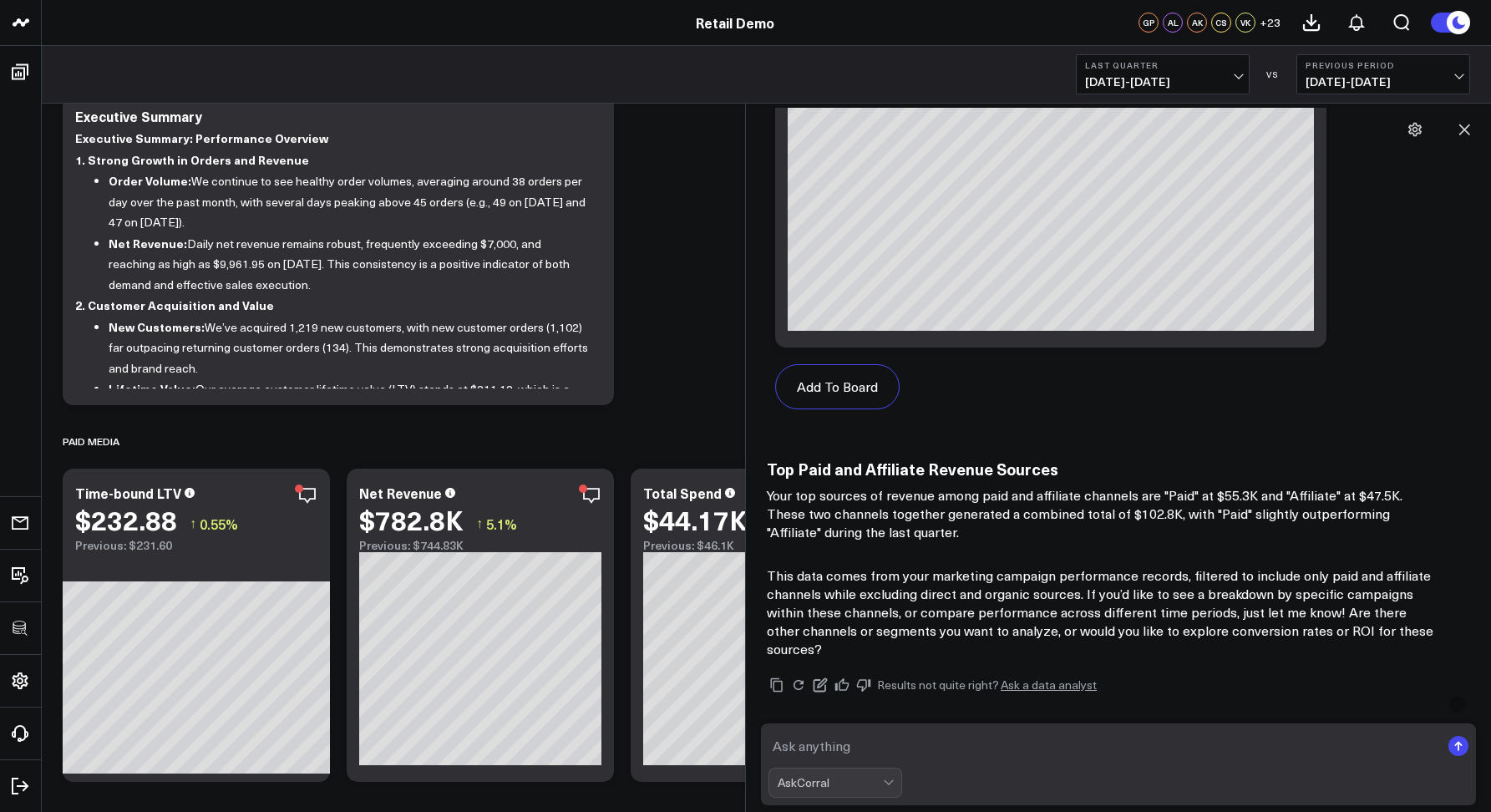
scroll to position [3229, 0]
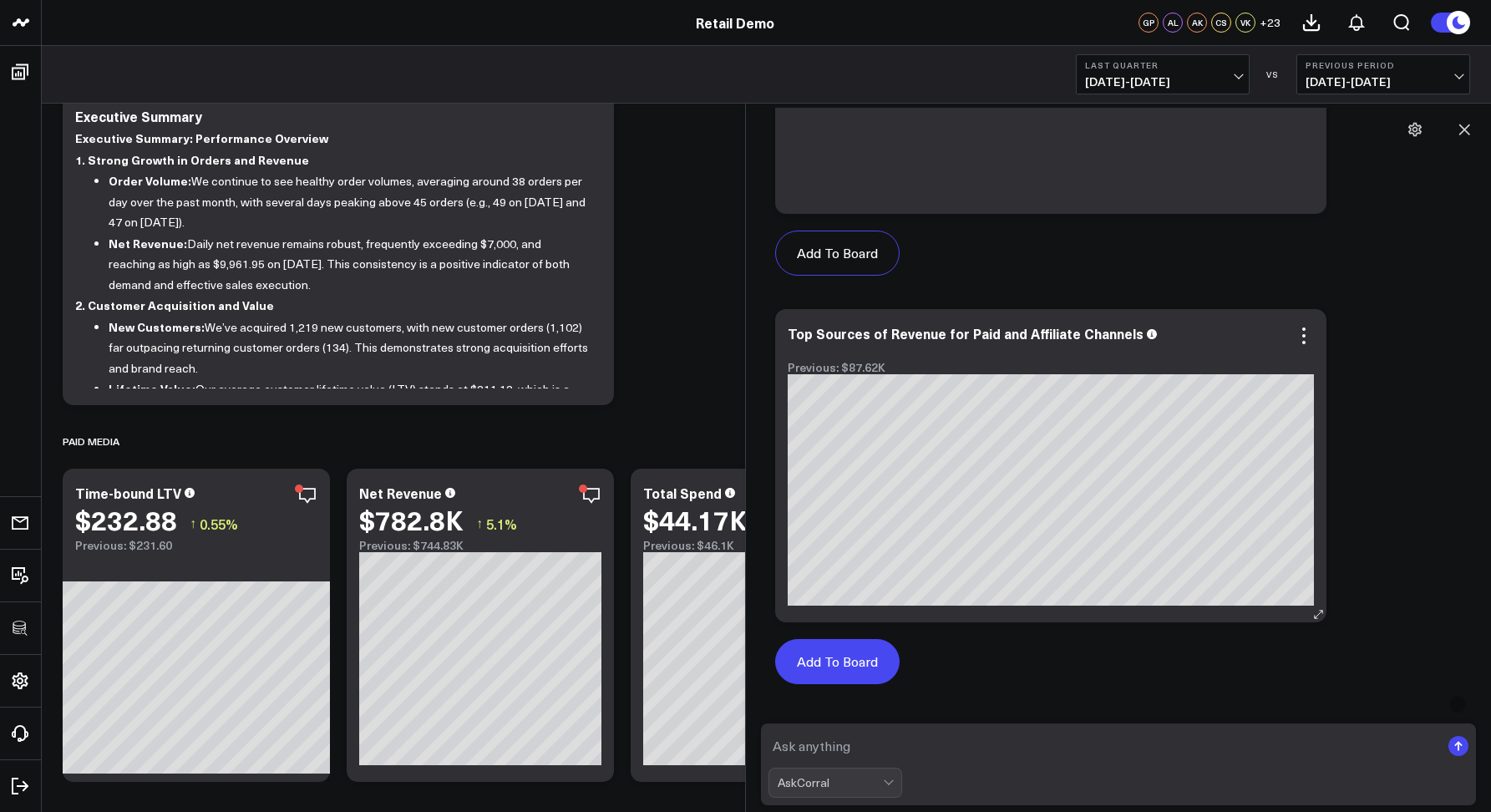
click at [855, 651] on button "Add To Board" at bounding box center [838, 661] width 125 height 45
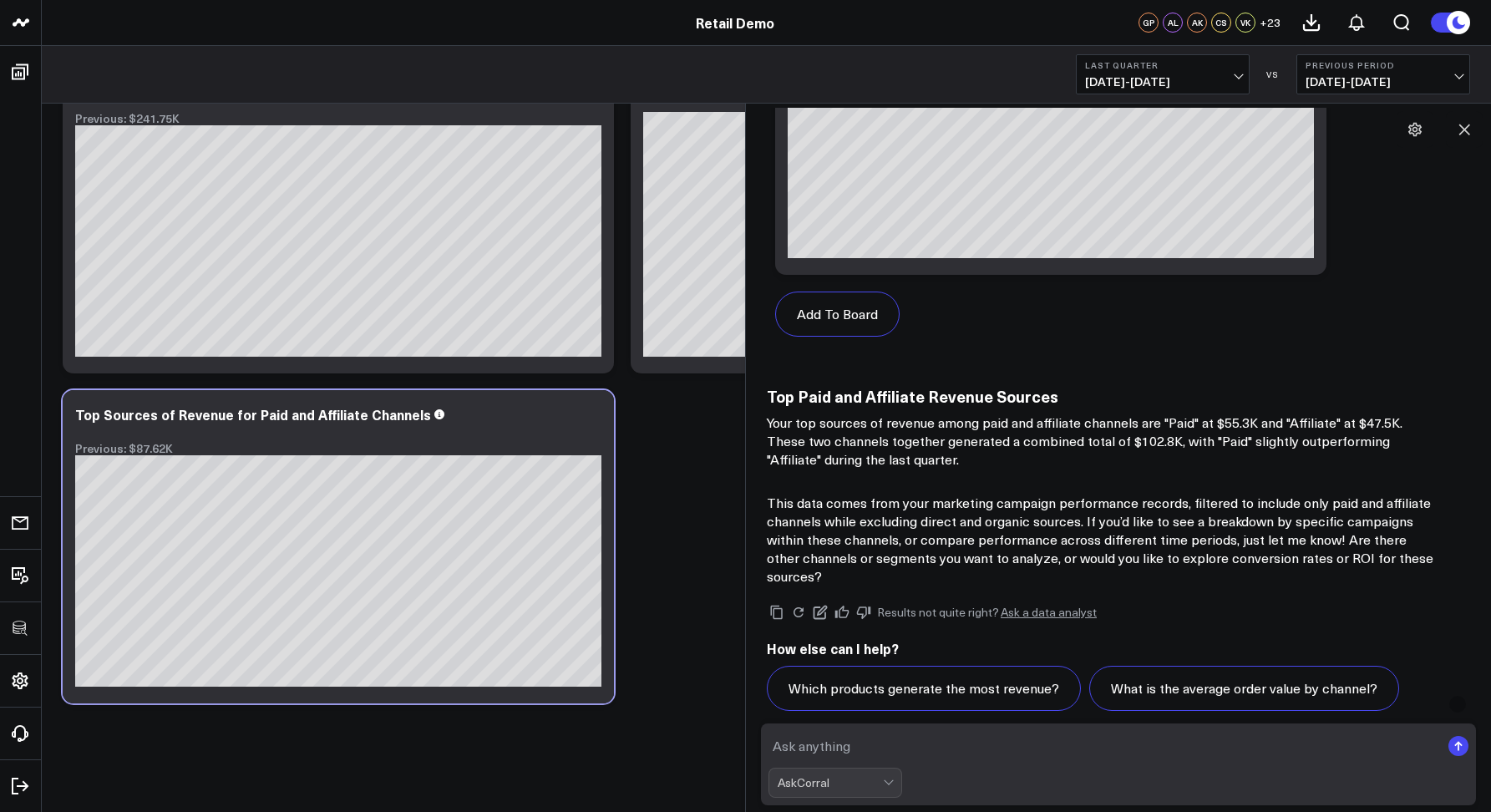
scroll to position [3643, 0]
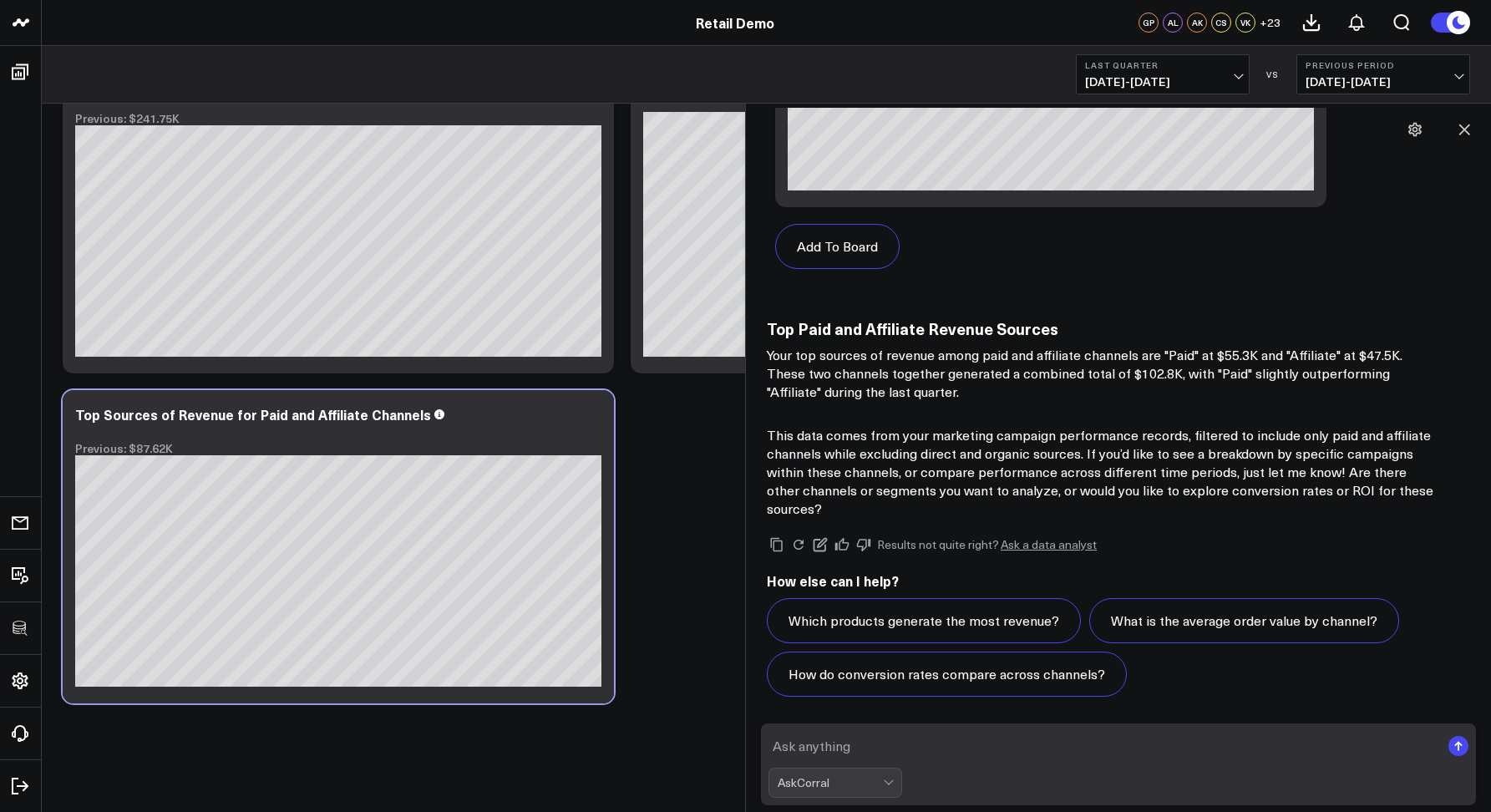
click at [1055, 480] on p "This data comes from your marketing campaign performance records, filtered to i…" at bounding box center [1101, 472] width 668 height 92
click at [1022, 545] on link "Ask a data analyst" at bounding box center [1048, 544] width 96 height 11
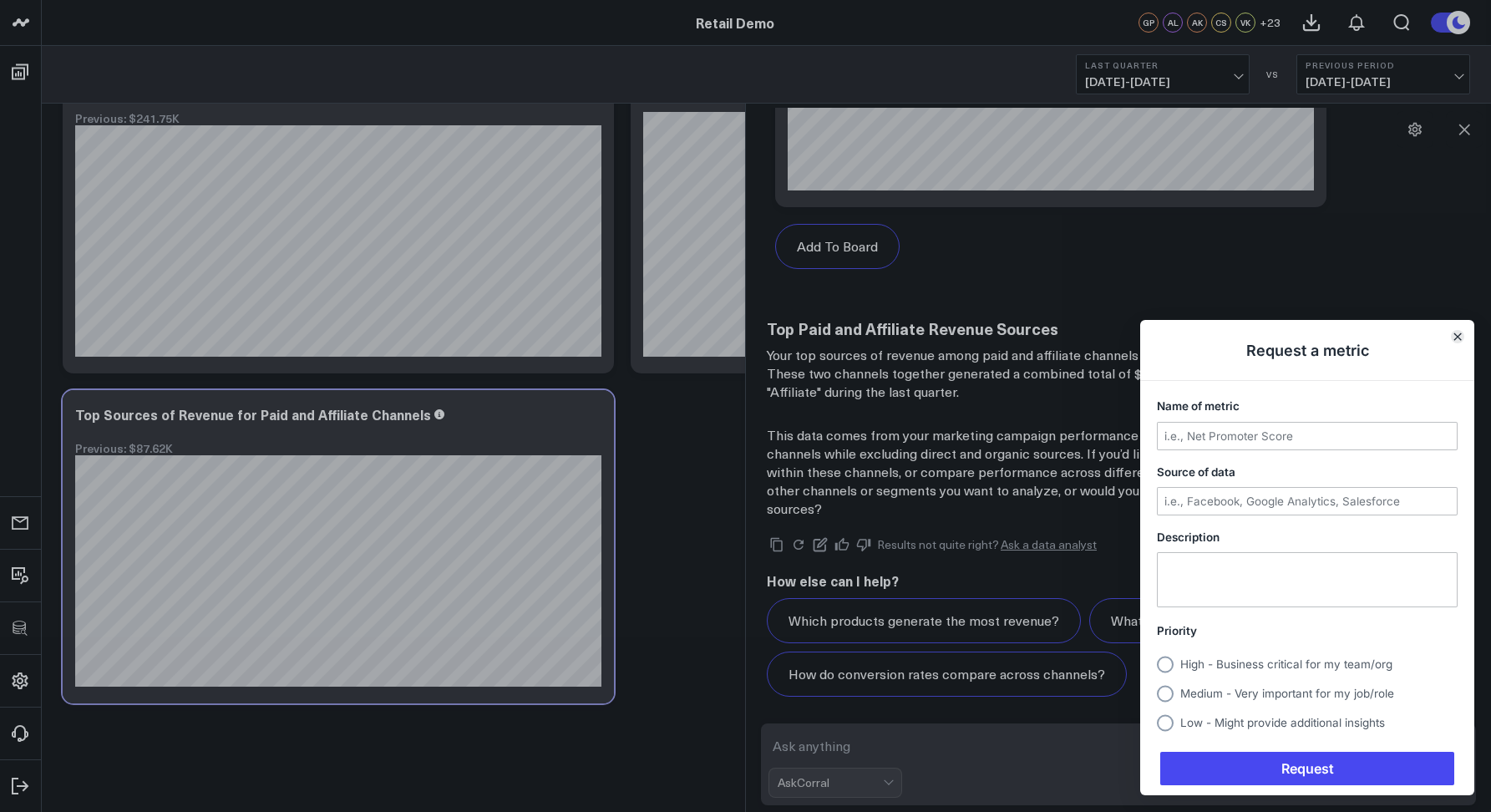
click at [1454, 337] on icon "Close" at bounding box center [1458, 337] width 9 height 9
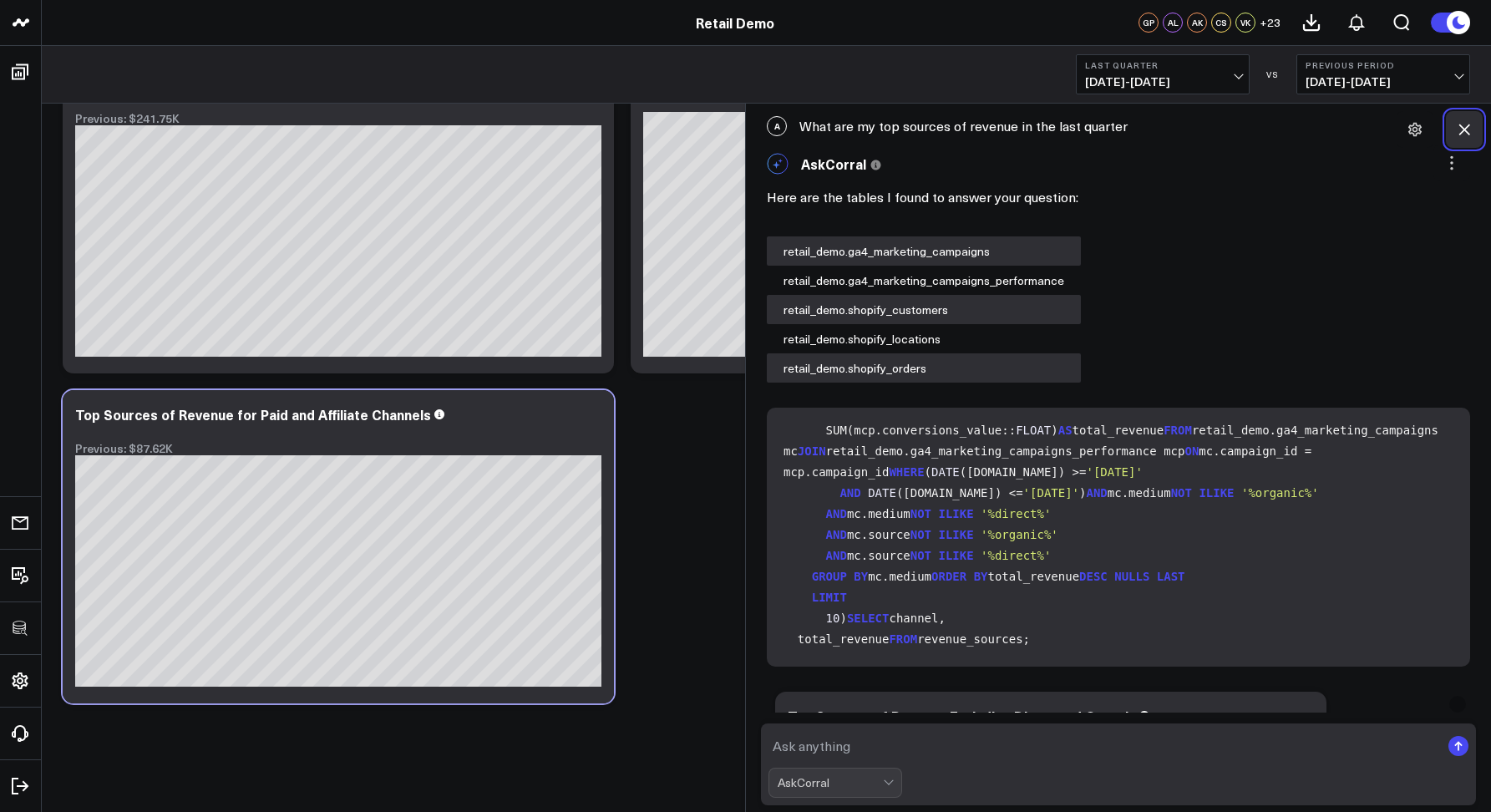
click at [1458, 126] on icon at bounding box center [1464, 129] width 17 height 17
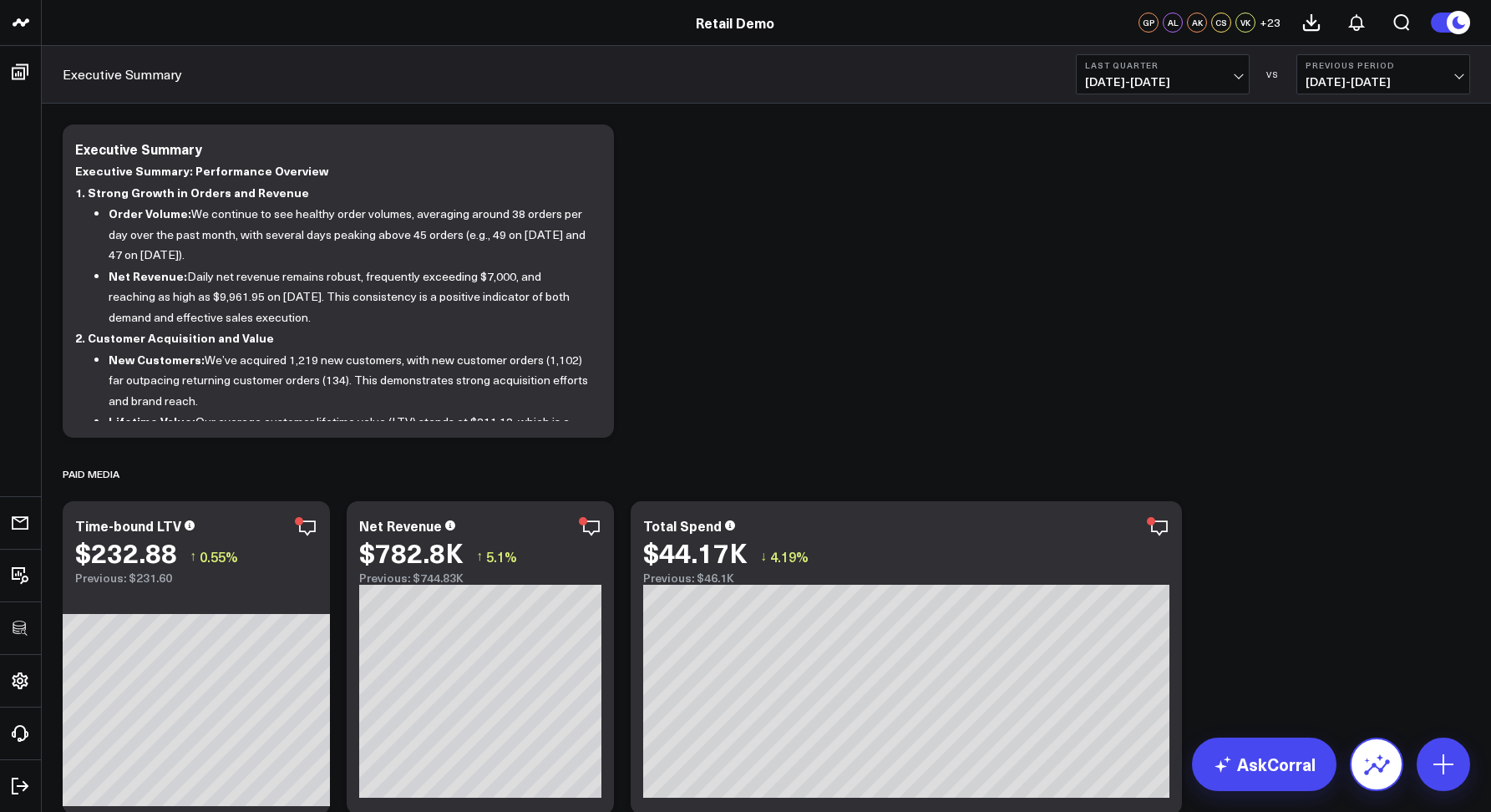
click at [1370, 762] on icon at bounding box center [1377, 764] width 26 height 26
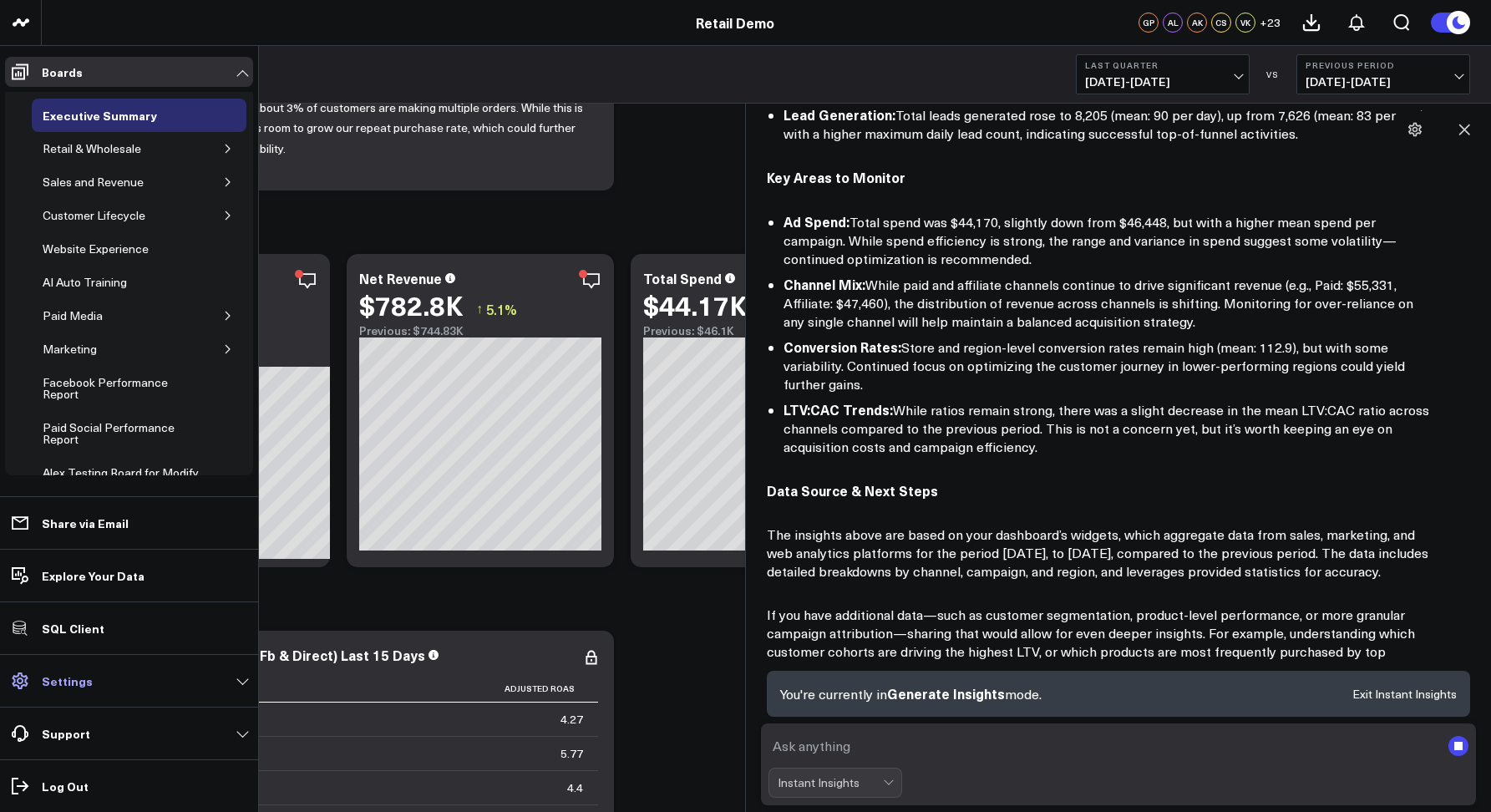
scroll to position [603, 0]
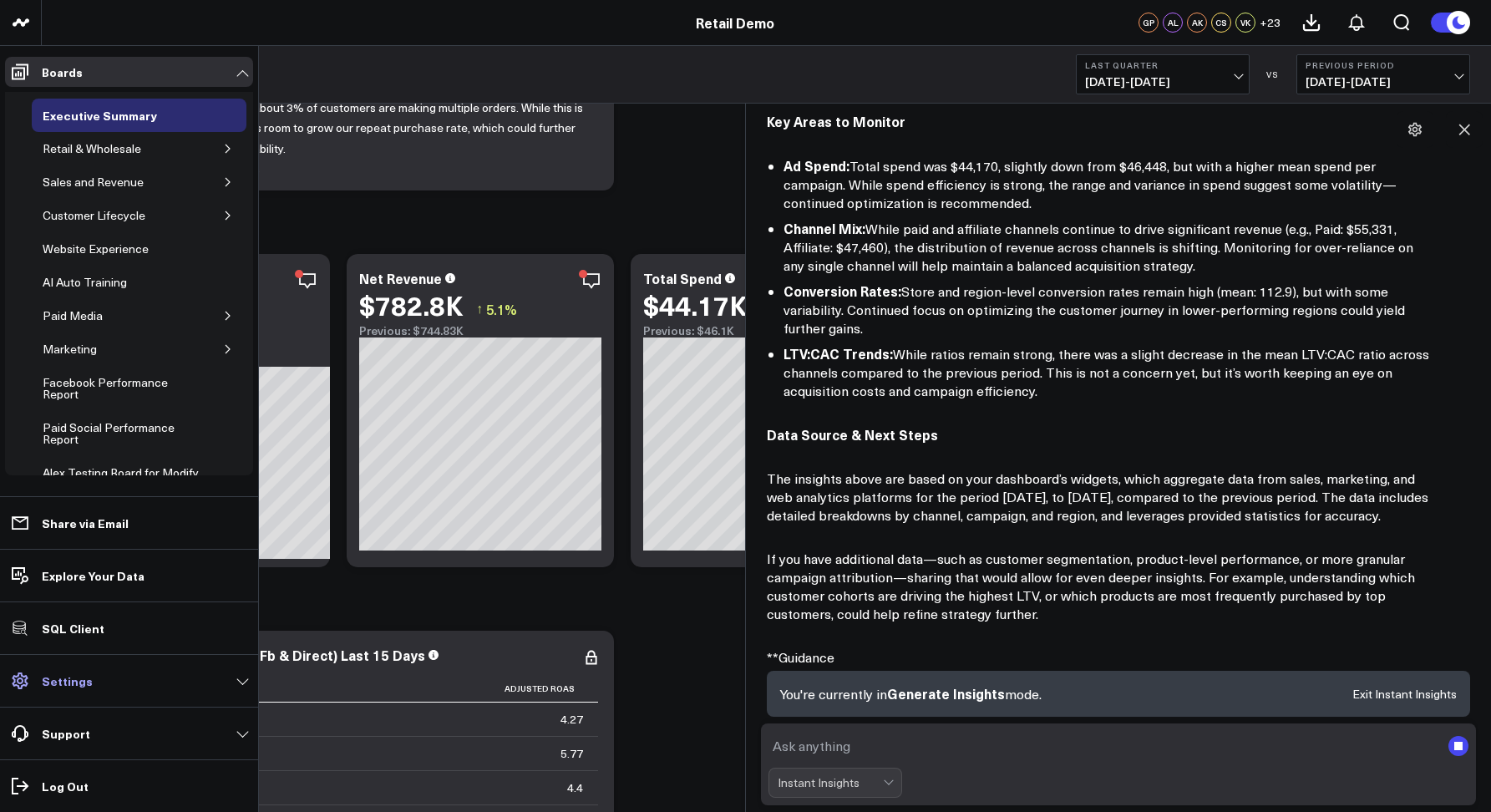
click at [92, 673] on link "Settings" at bounding box center [129, 680] width 248 height 30
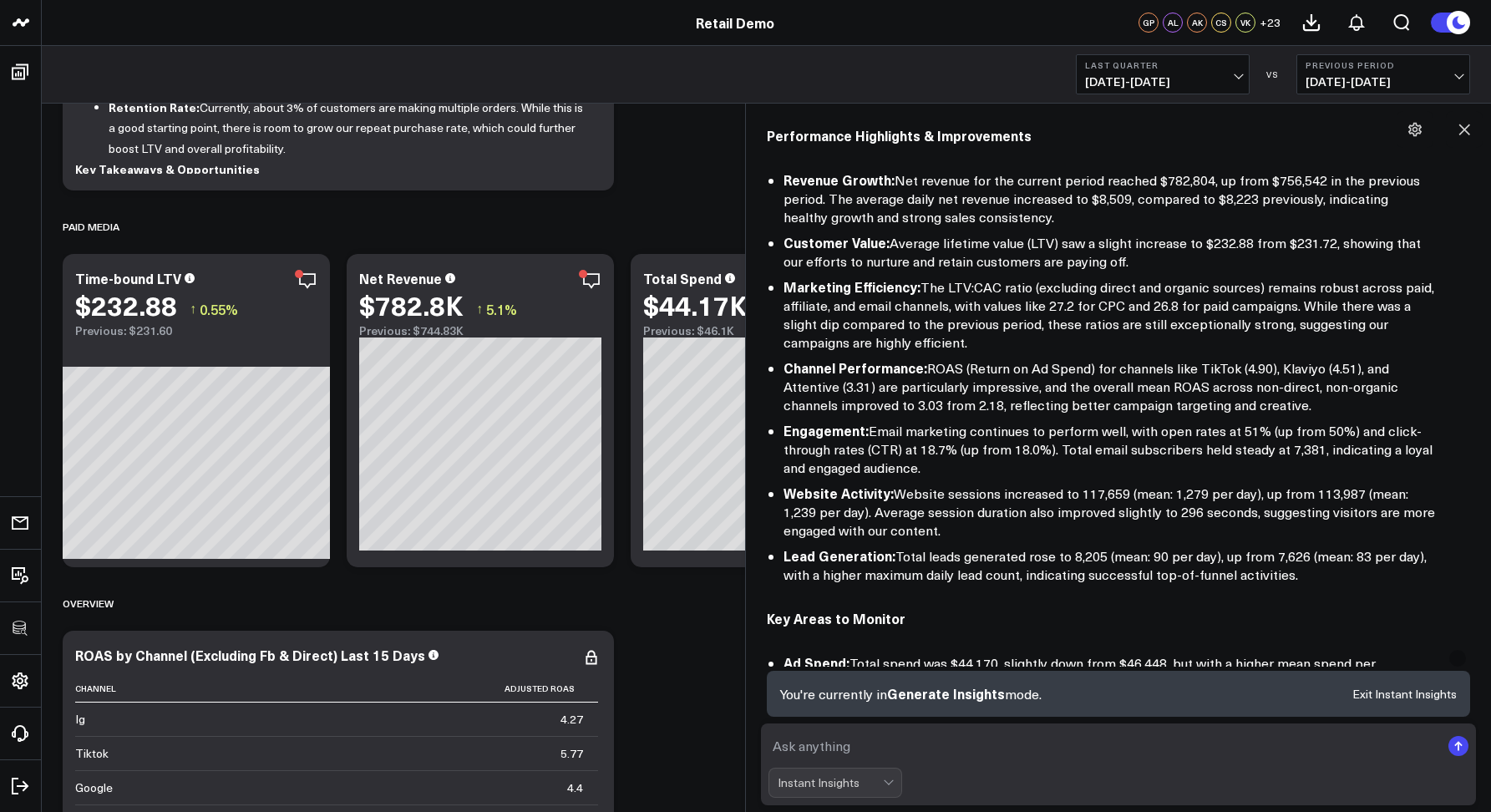
scroll to position [0, 0]
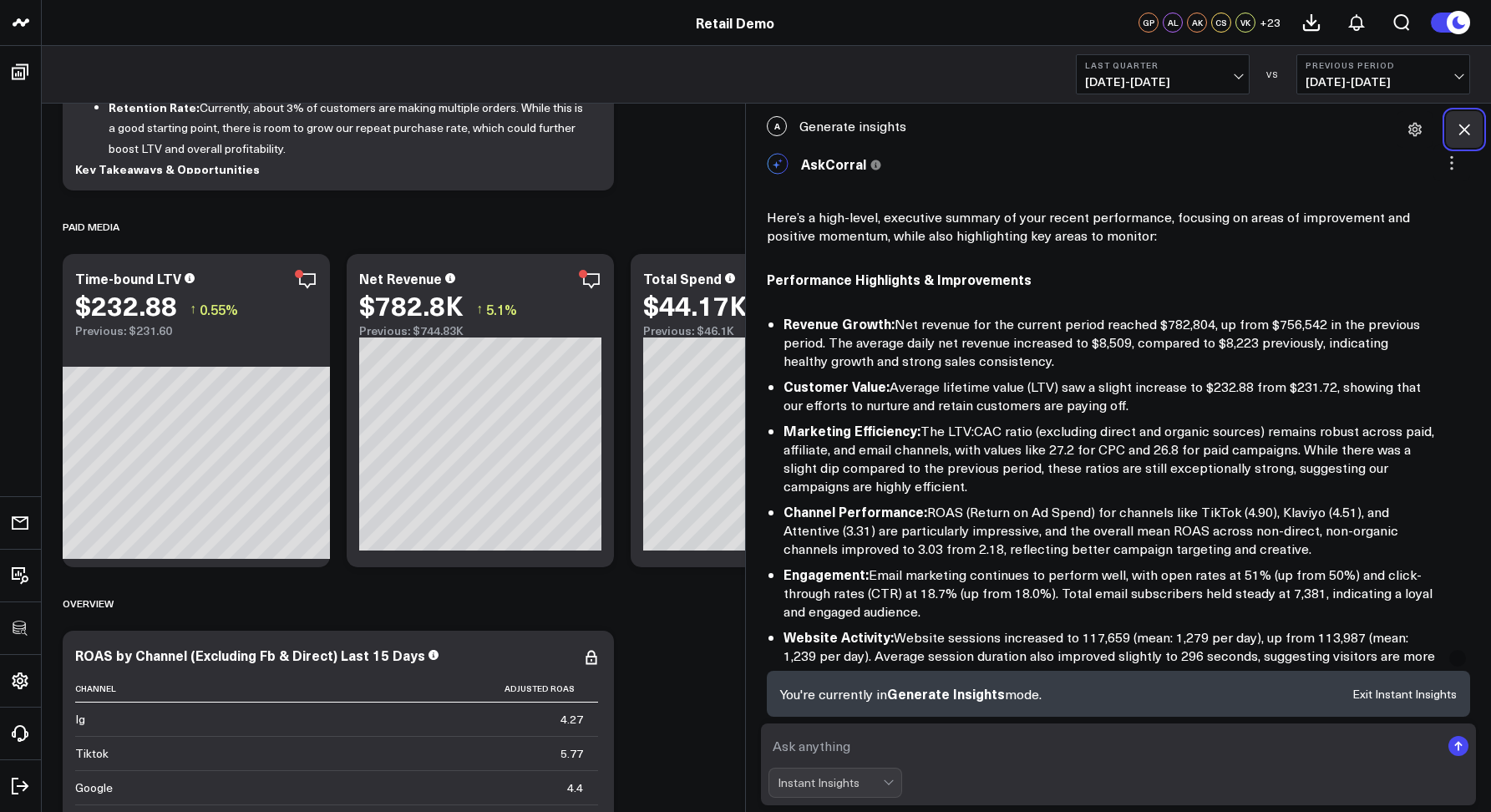
click at [1463, 125] on icon at bounding box center [1464, 129] width 17 height 17
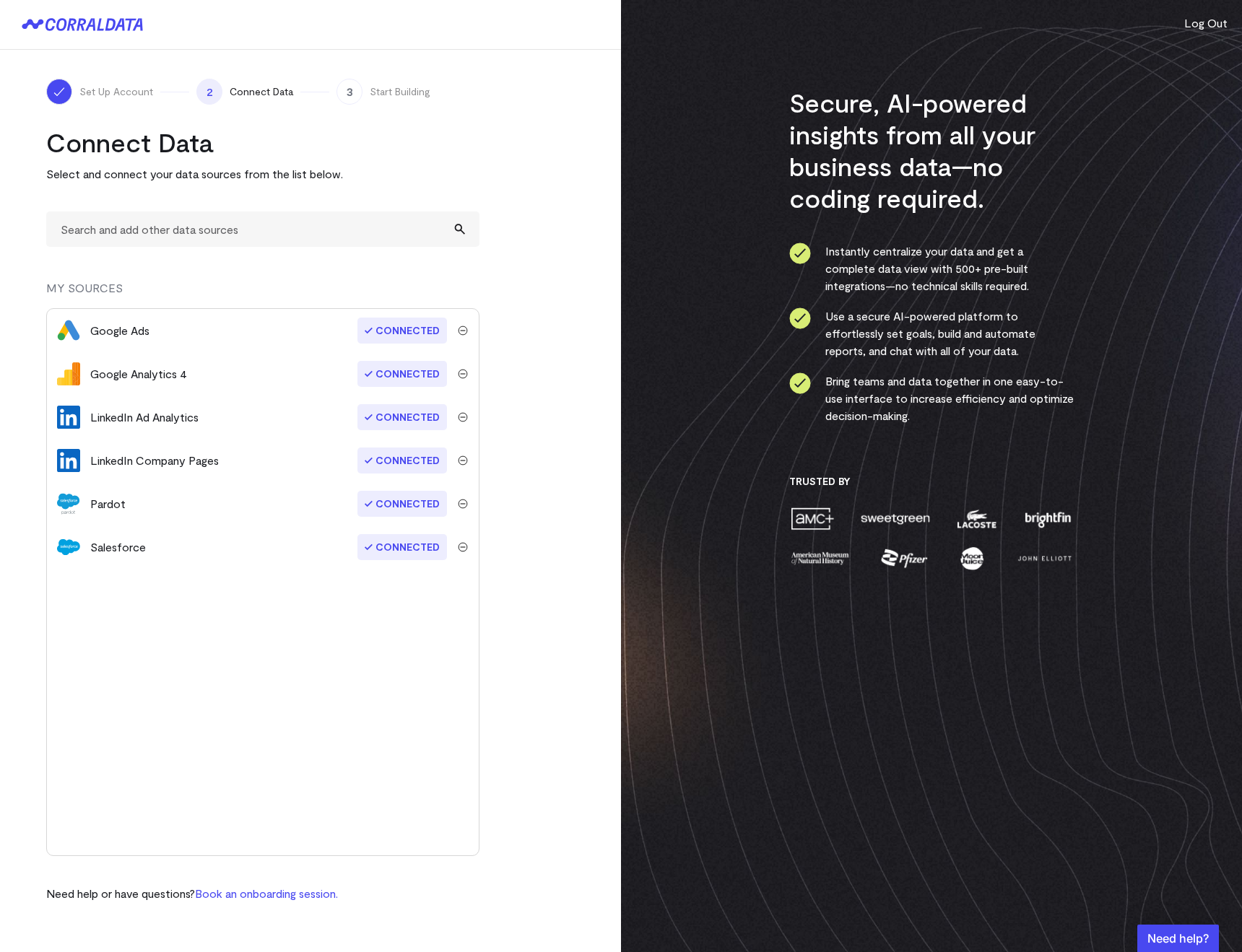
click at [499, 241] on turbo-frame "Connect Data Select and connect your data sources from the list below. MY SOURC…" at bounding box center [311, 514] width 529 height 776
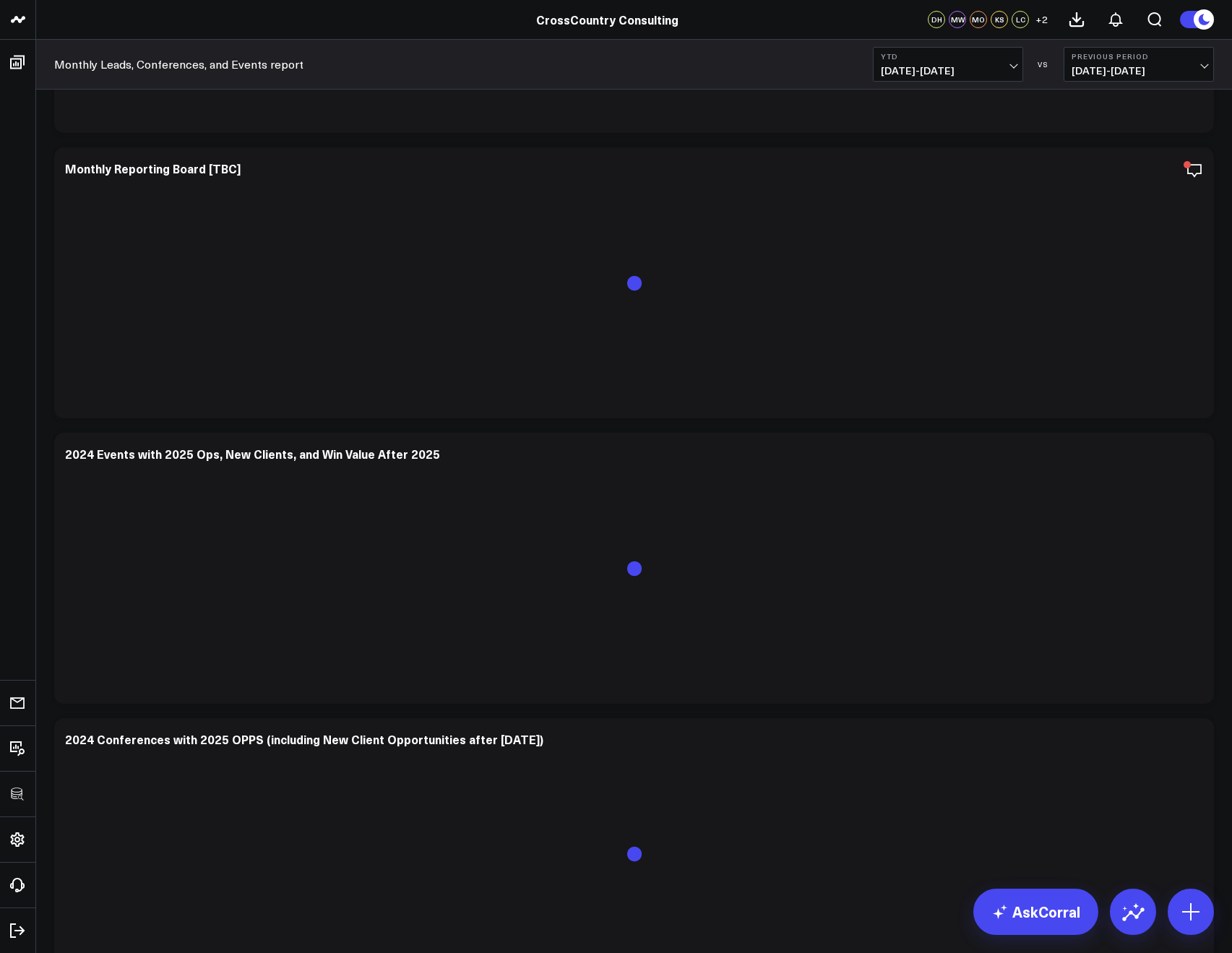
scroll to position [534, 0]
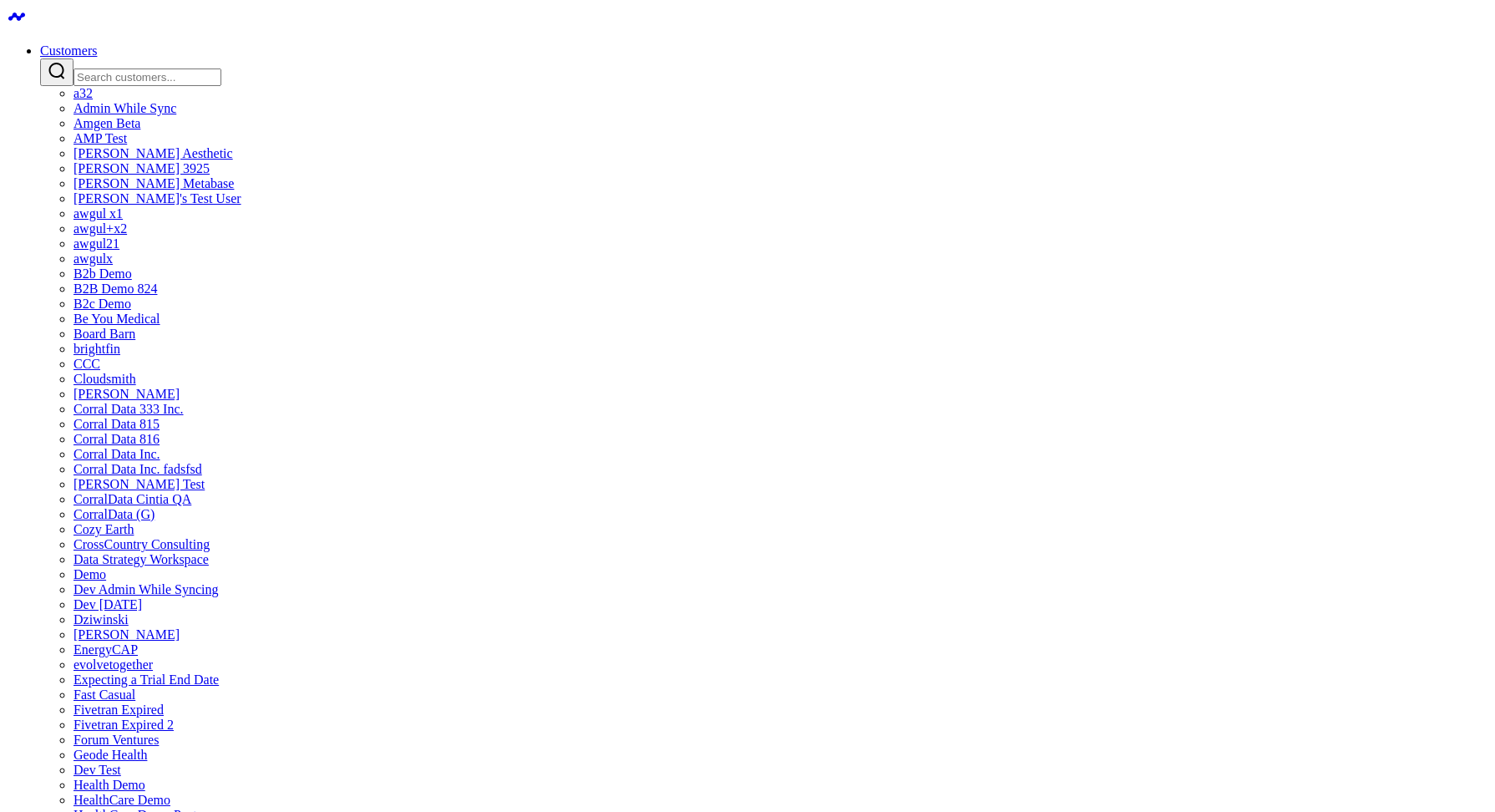
click at [221, 69] on input "Search customers input" at bounding box center [148, 77] width 148 height 18
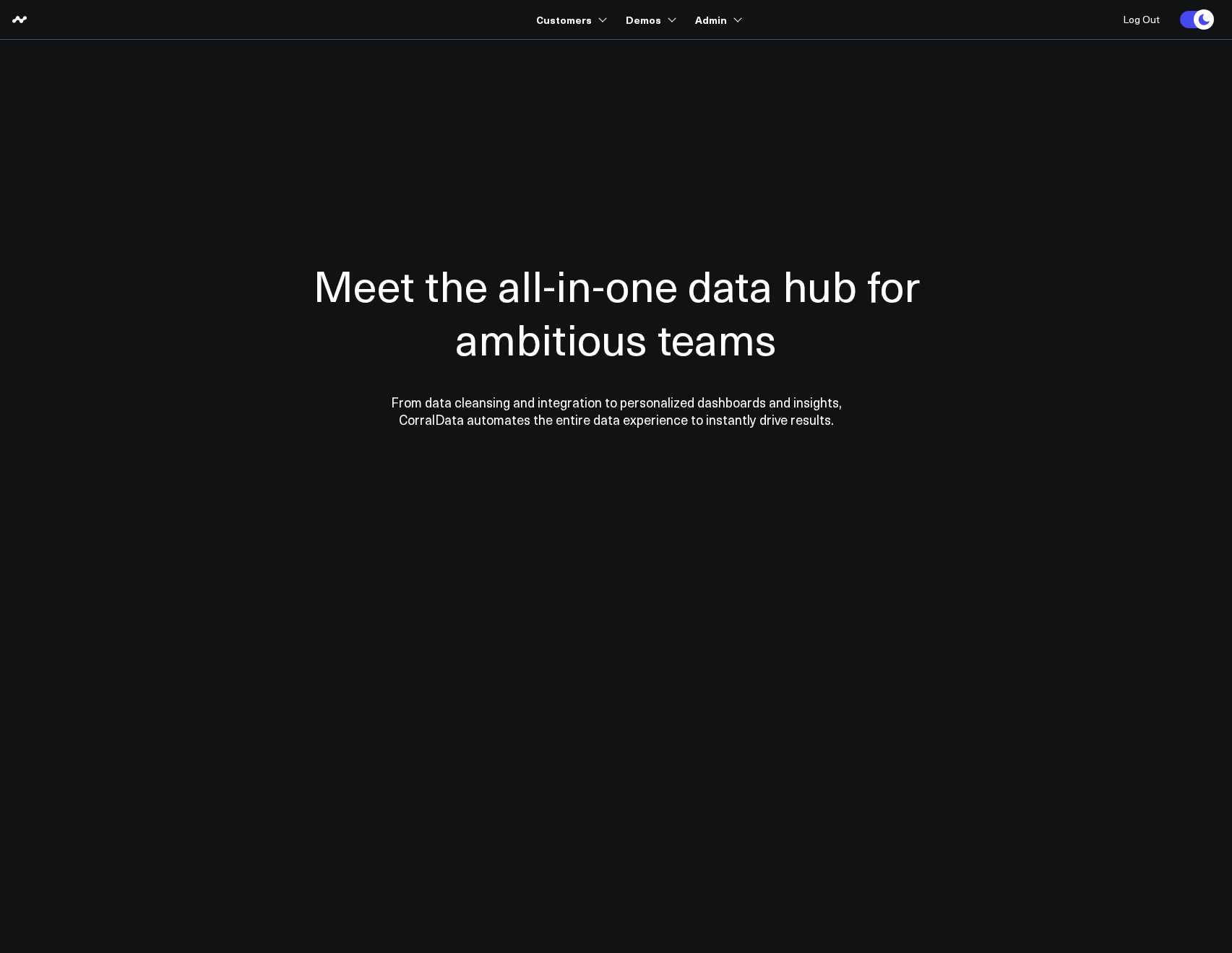
drag, startPoint x: 544, startPoint y: 88, endPoint x: 555, endPoint y: 62, distance: 28.2
click at [544, 88] on section "Meet the all-in-one data hub for ambitious teams From data cleansing and integr…" at bounding box center [616, 292] width 1040 height 506
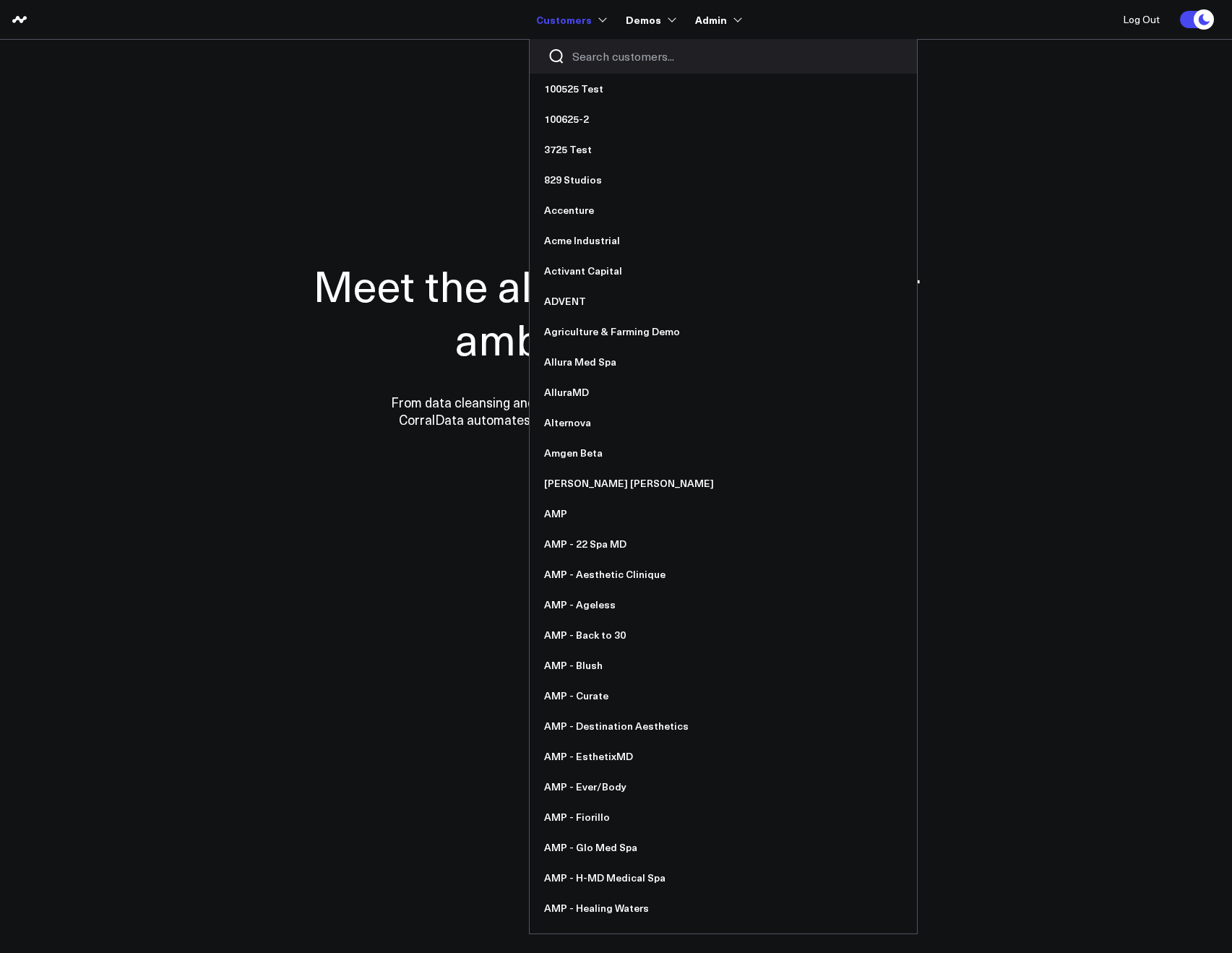
drag, startPoint x: 576, startPoint y: 41, endPoint x: 579, endPoint y: 53, distance: 12.4
click at [576, 41] on div at bounding box center [722, 56] width 387 height 35
click at [579, 54] on input "Search customers input" at bounding box center [735, 56] width 326 height 16
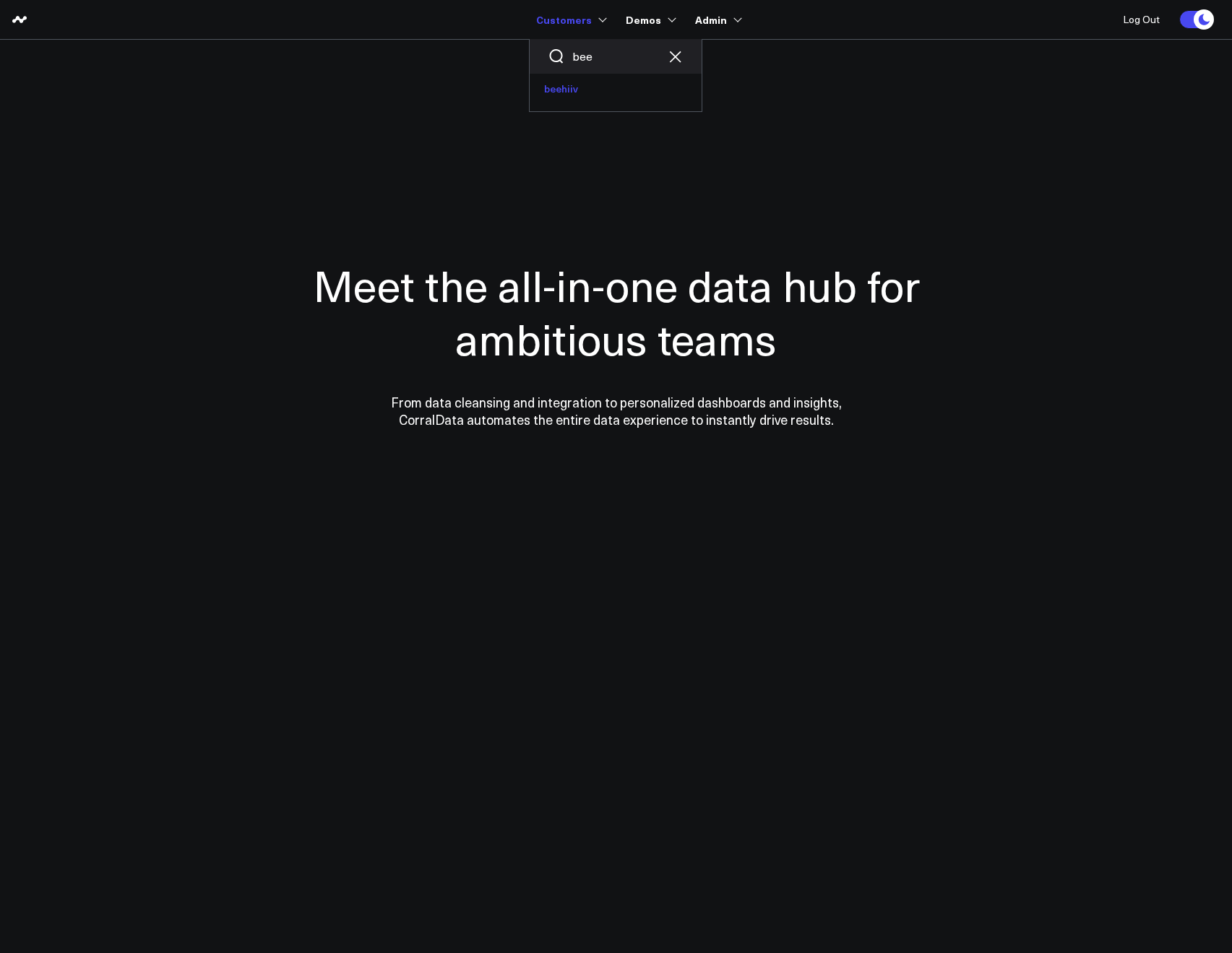
type input "bee"
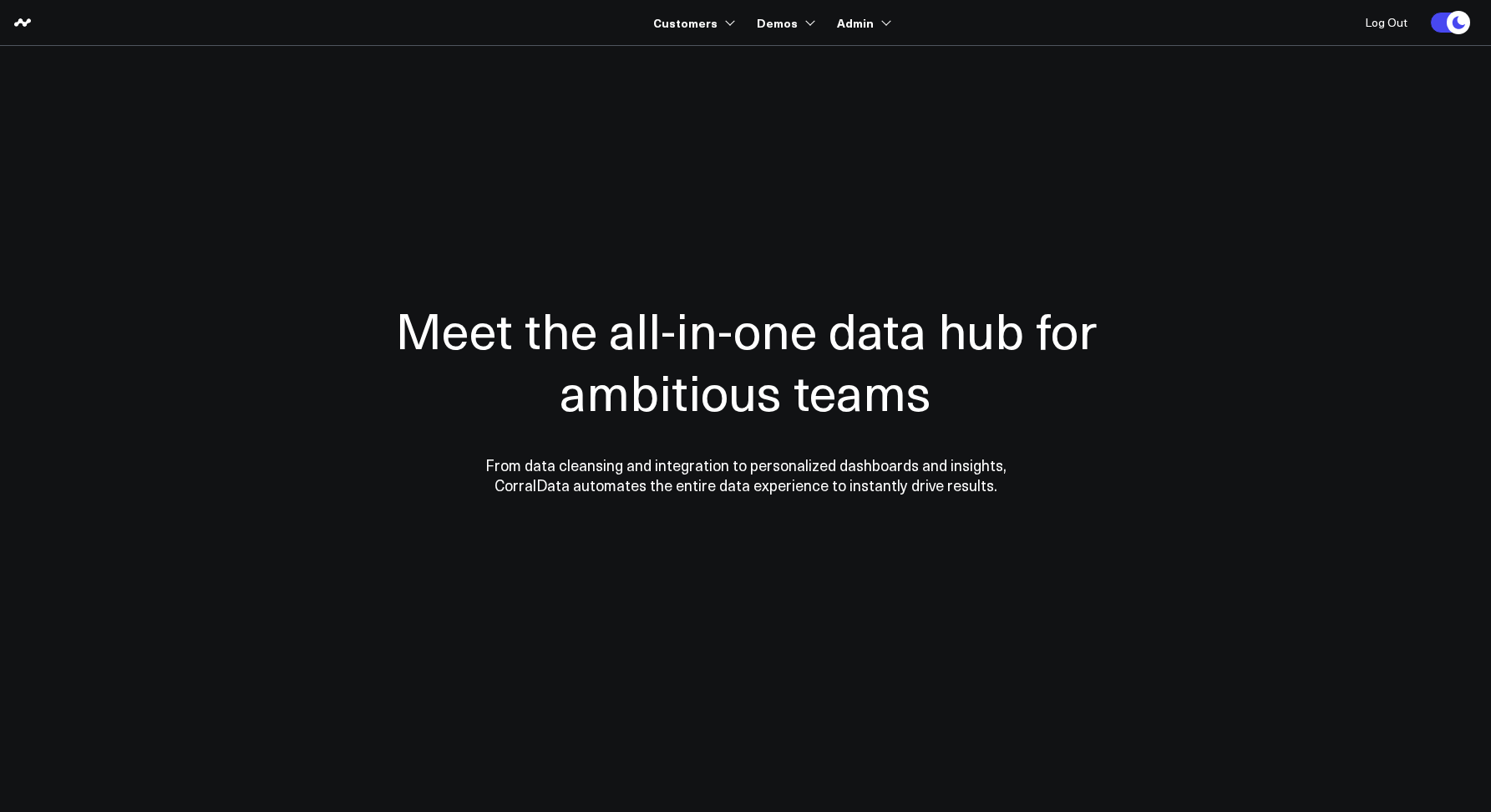
drag, startPoint x: 290, startPoint y: 135, endPoint x: 310, endPoint y: 141, distance: 20.9
click at [290, 135] on div at bounding box center [746, 396] width 1203 height 568
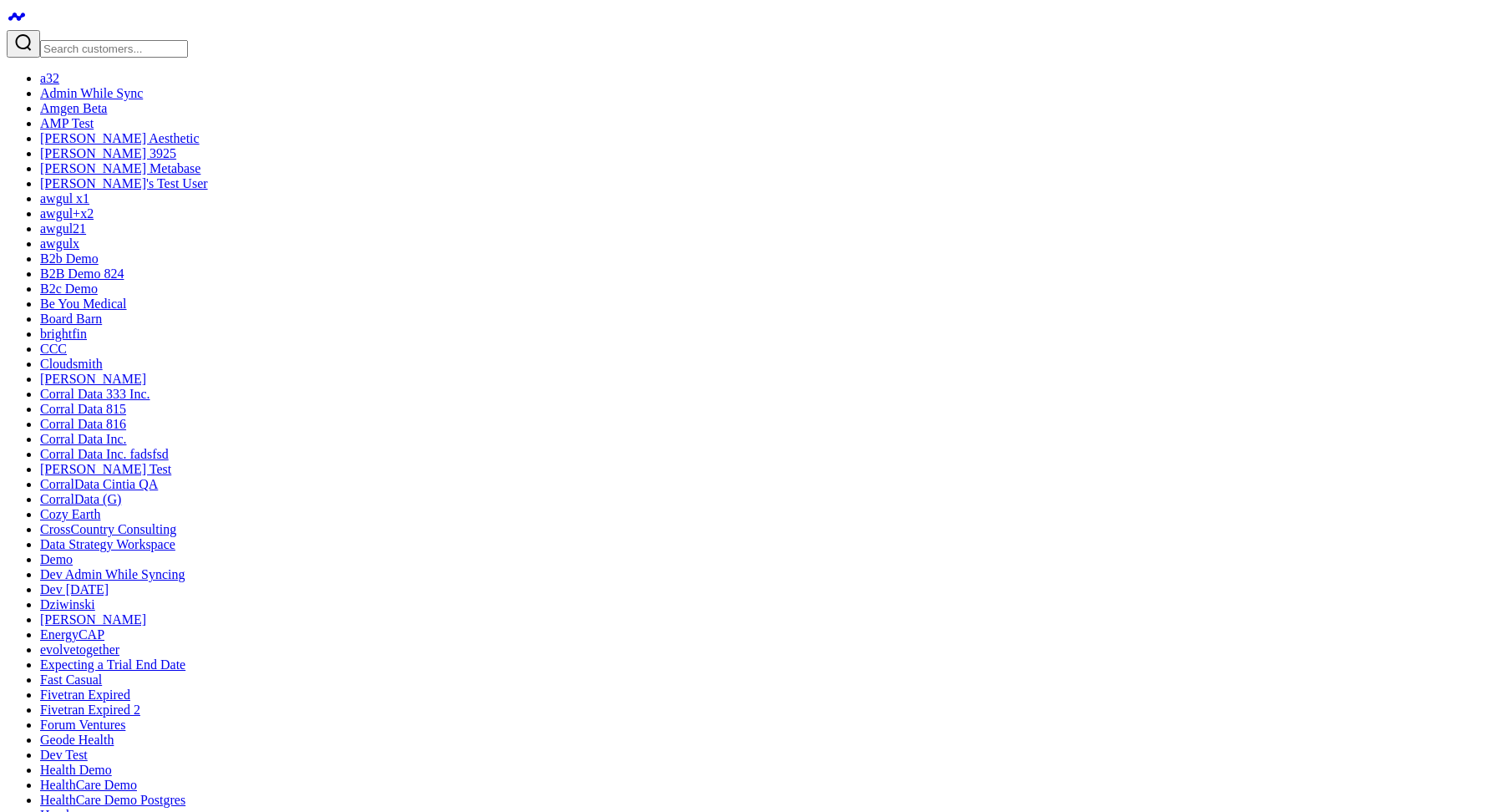
drag, startPoint x: 83, startPoint y: 24, endPoint x: 109, endPoint y: 23, distance: 26.0
click at [85, 30] on div at bounding box center [748, 43] width 1482 height 27
click at [112, 40] on input "Search customers input" at bounding box center [114, 49] width 148 height 18
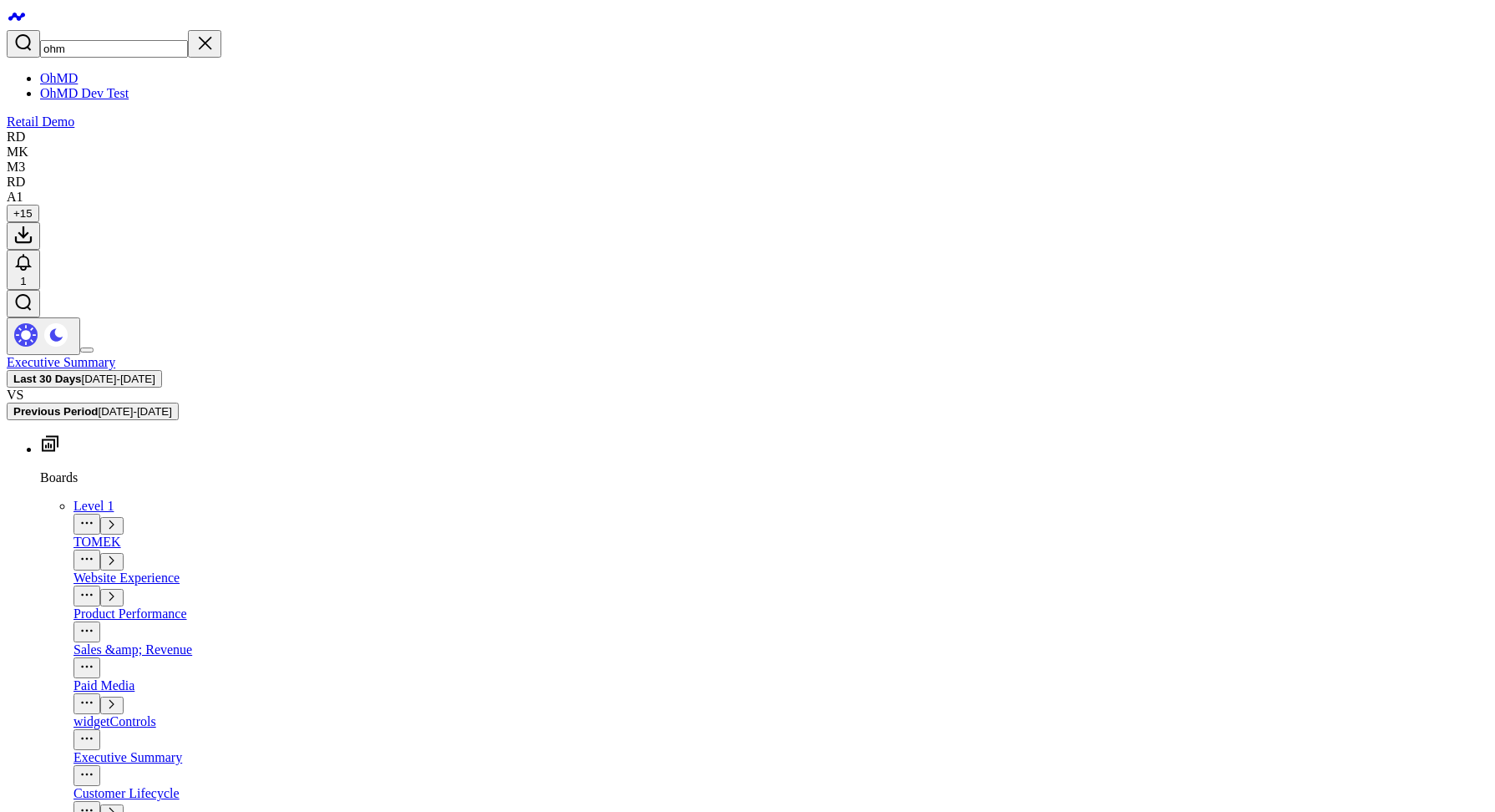
type input "ohm"
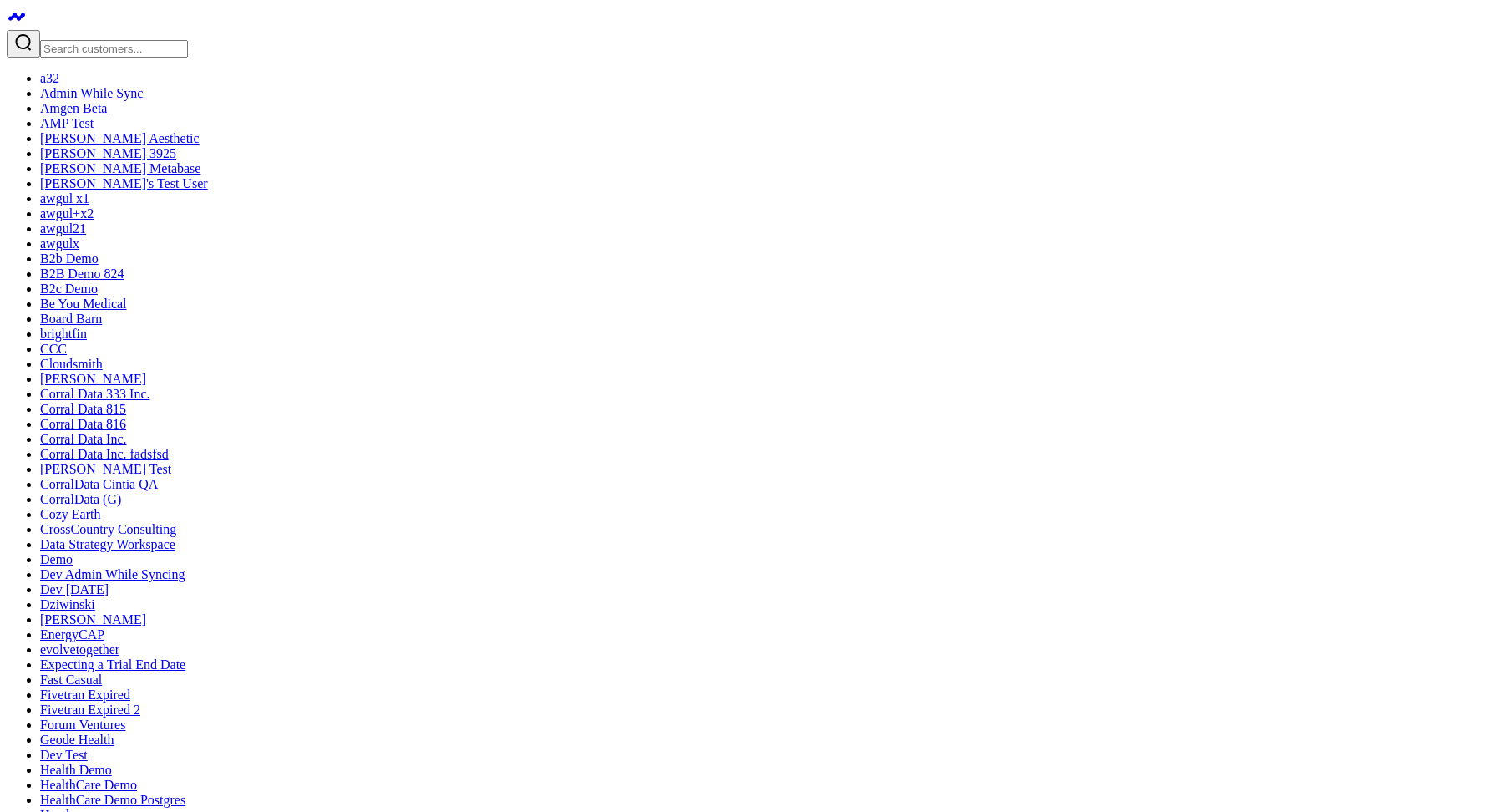
click at [120, 40] on input "Search customers input" at bounding box center [114, 49] width 148 height 18
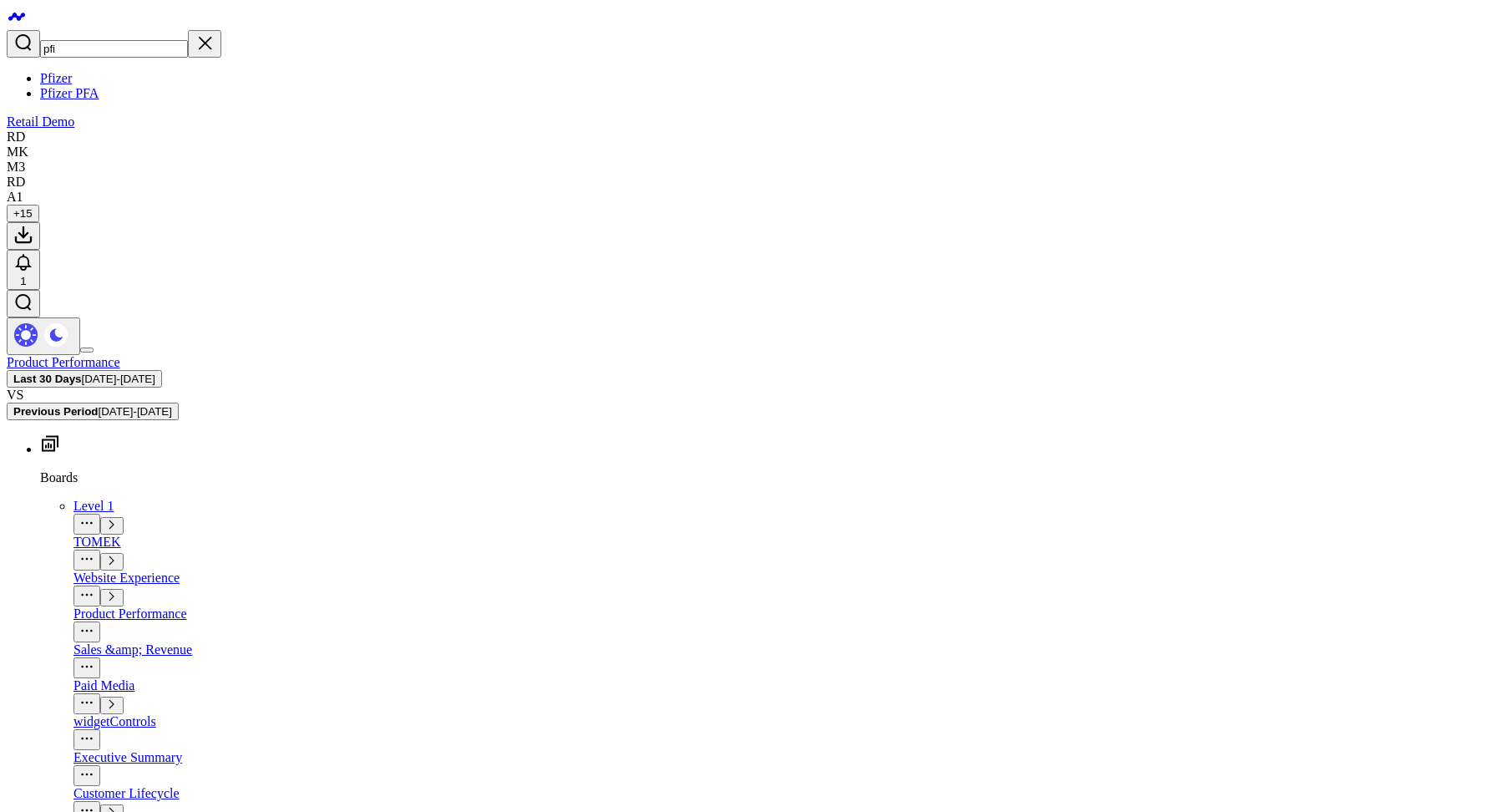
type input "pfi"
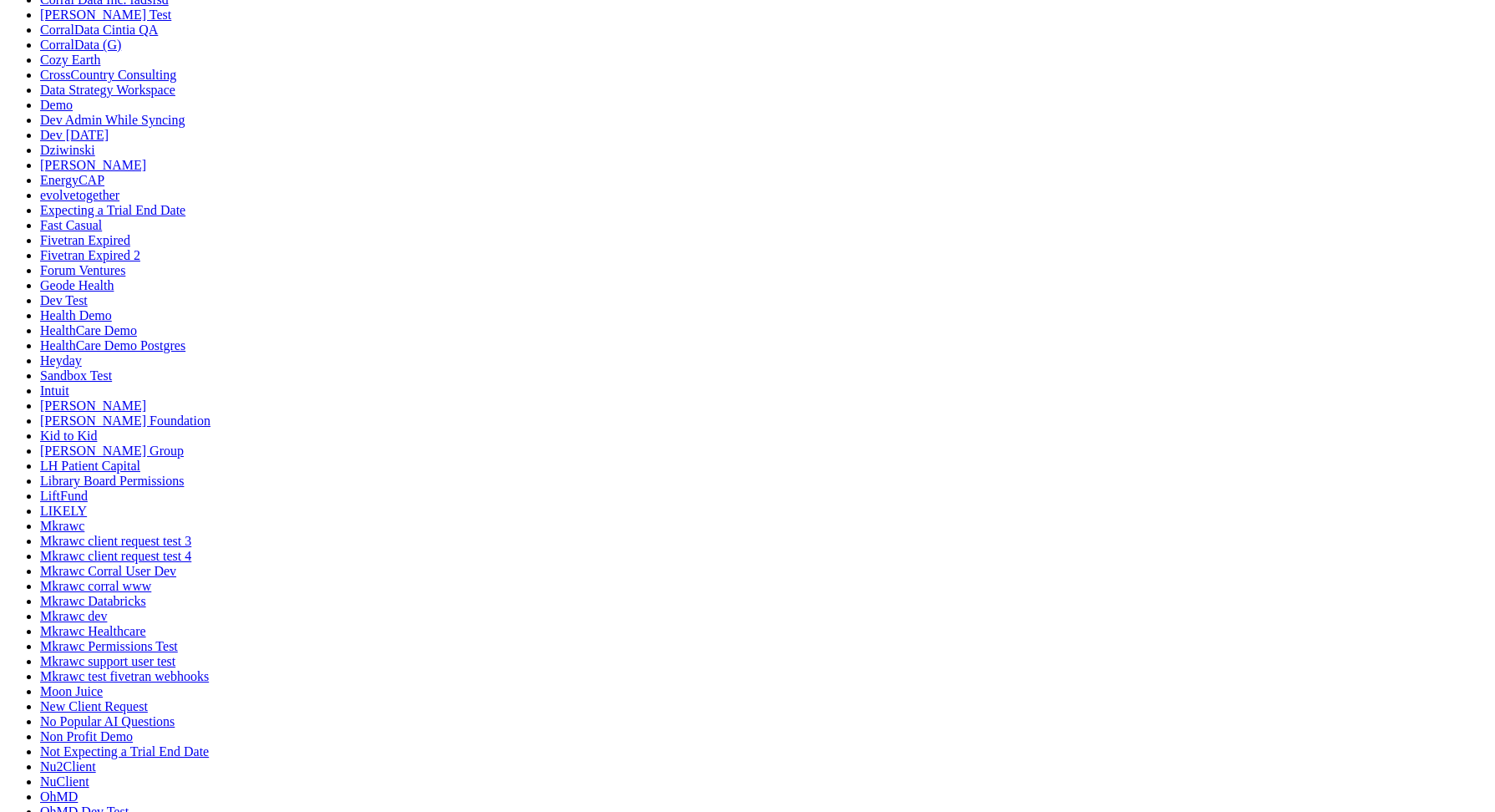
scroll to position [658, 0]
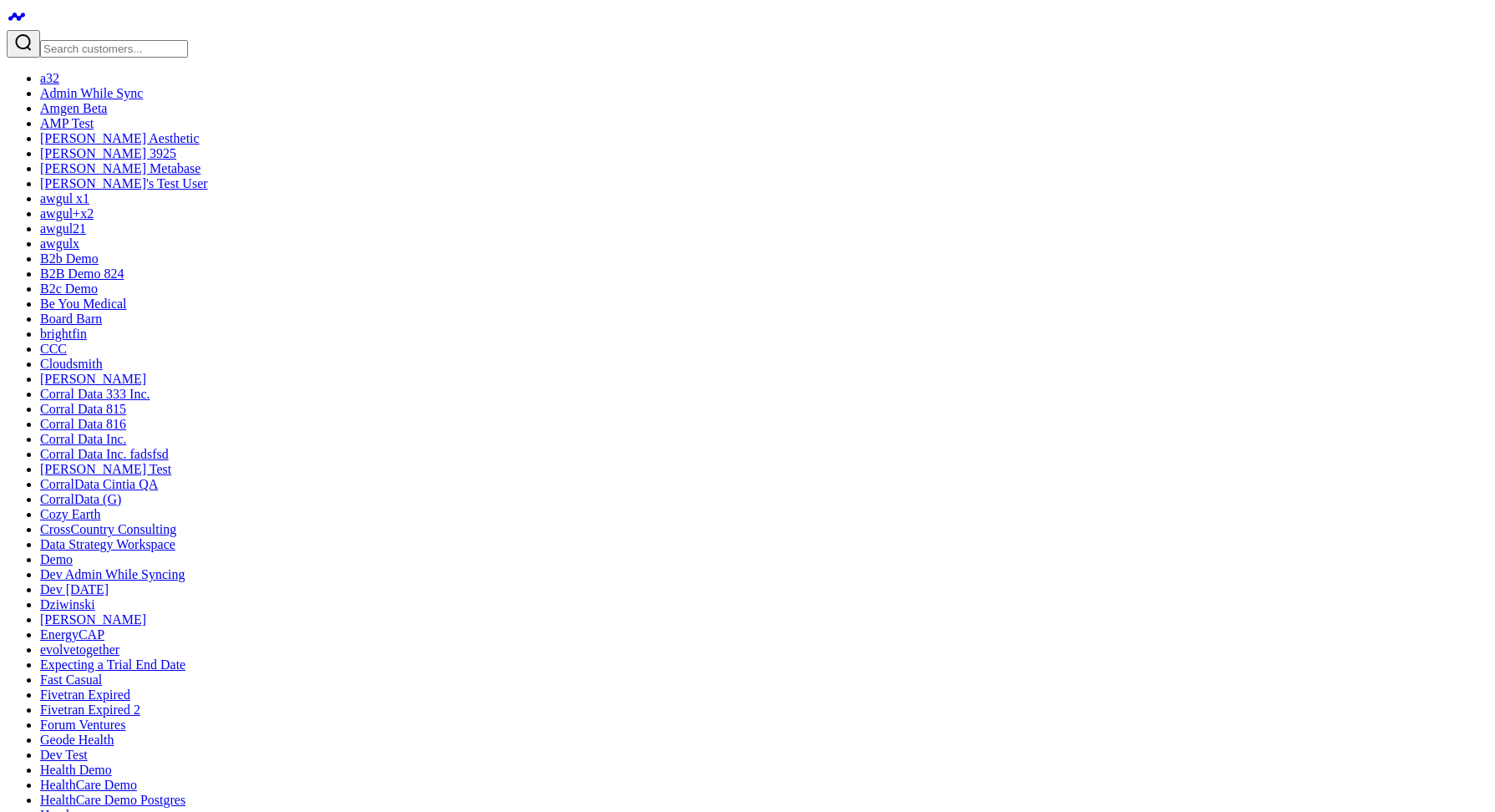
click at [100, 40] on input "Search customers input" at bounding box center [114, 49] width 148 height 18
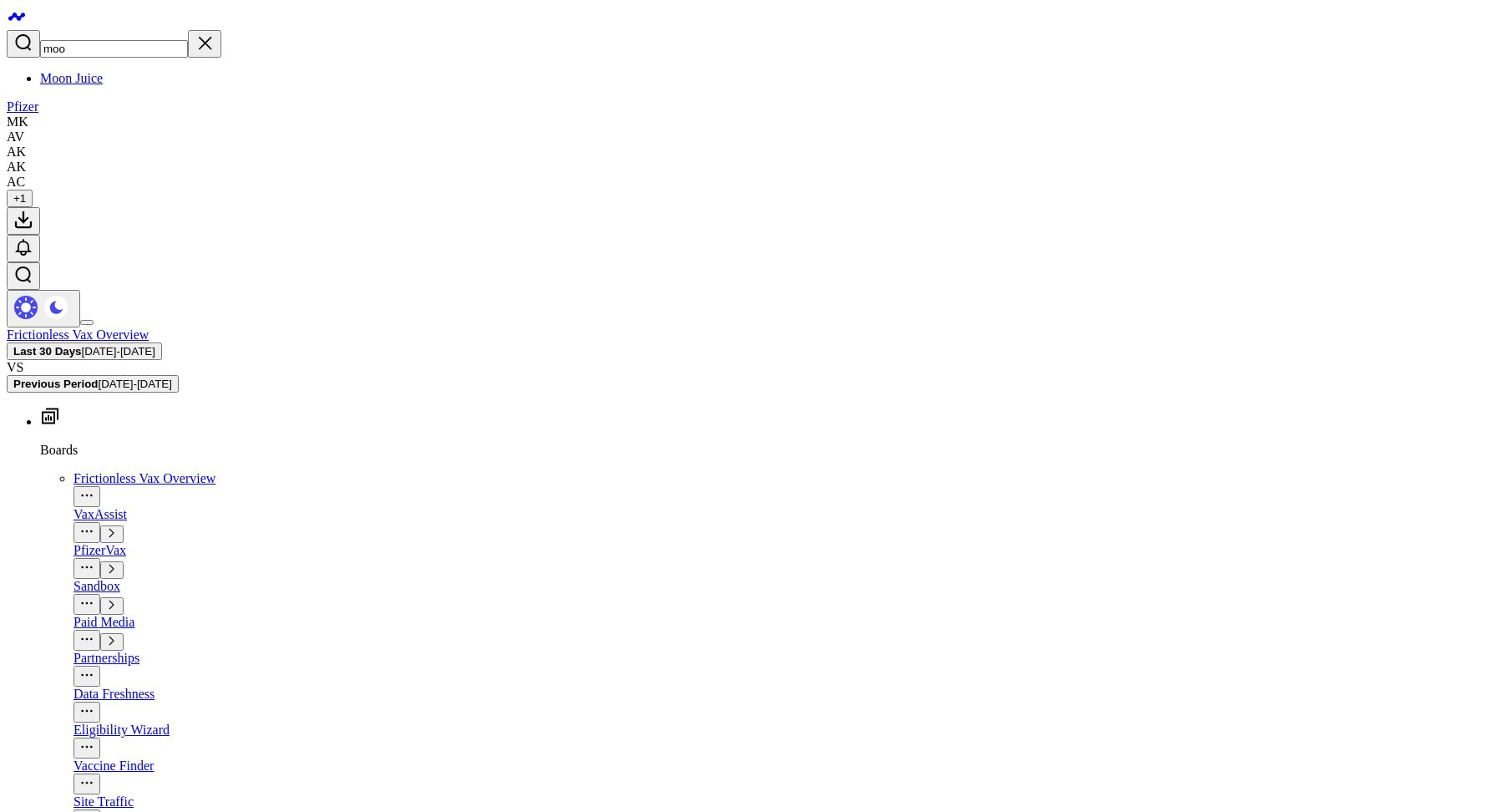
type input "moo"
click at [103, 71] on link "Moon Juice" at bounding box center [71, 78] width 62 height 14
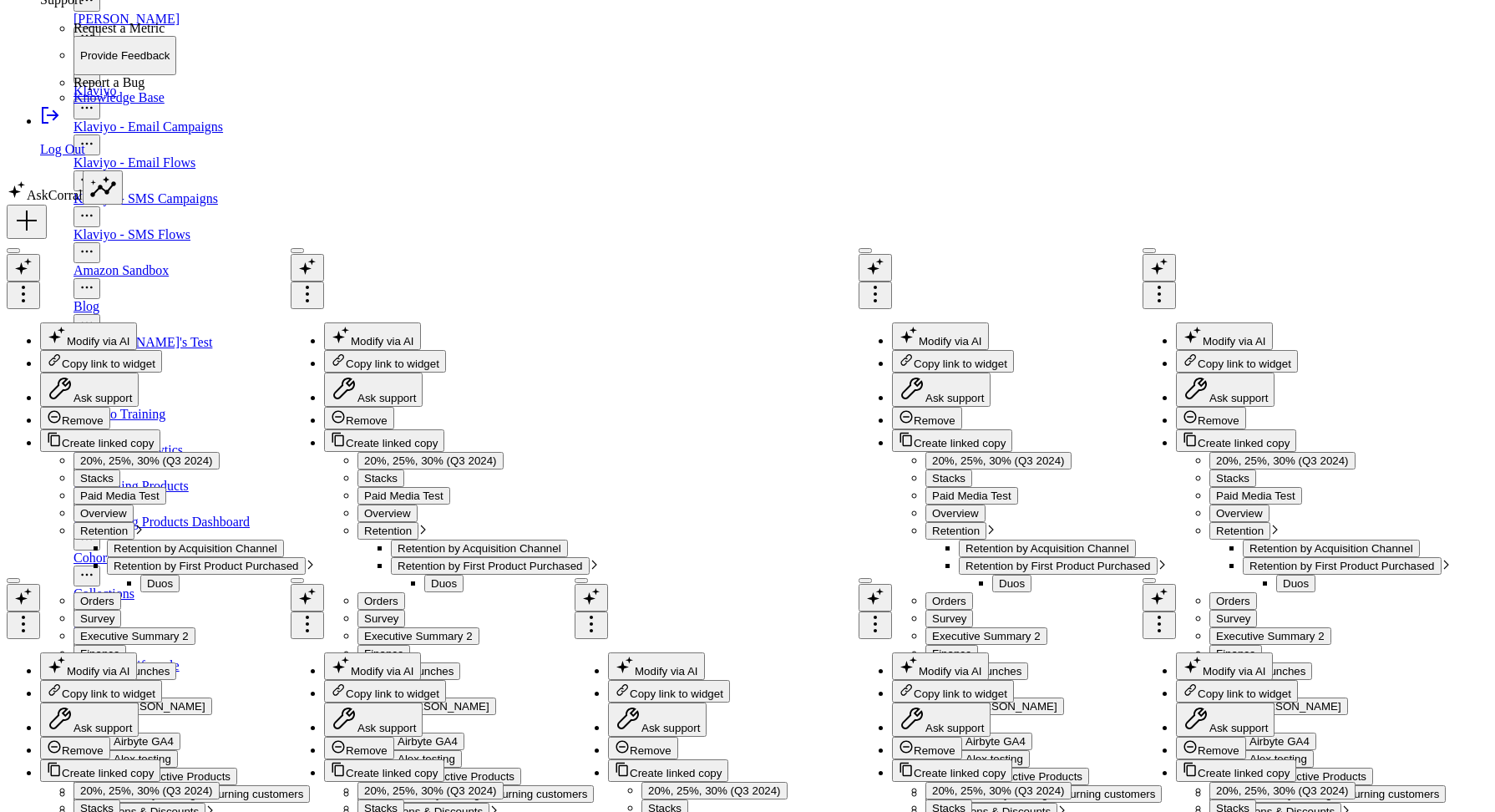
scroll to position [3743, 0]
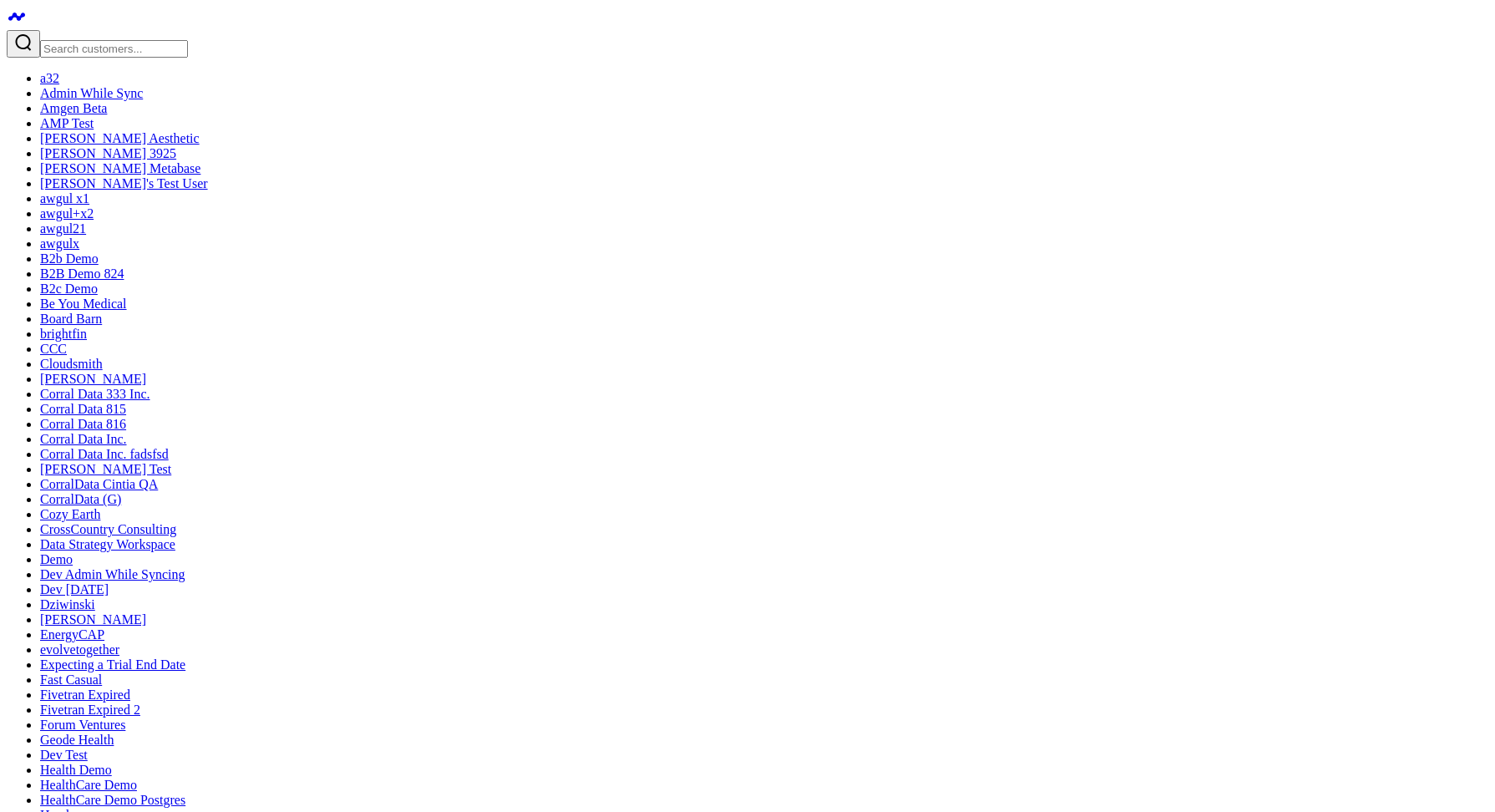
click at [110, 40] on input "Search customers input" at bounding box center [114, 49] width 148 height 18
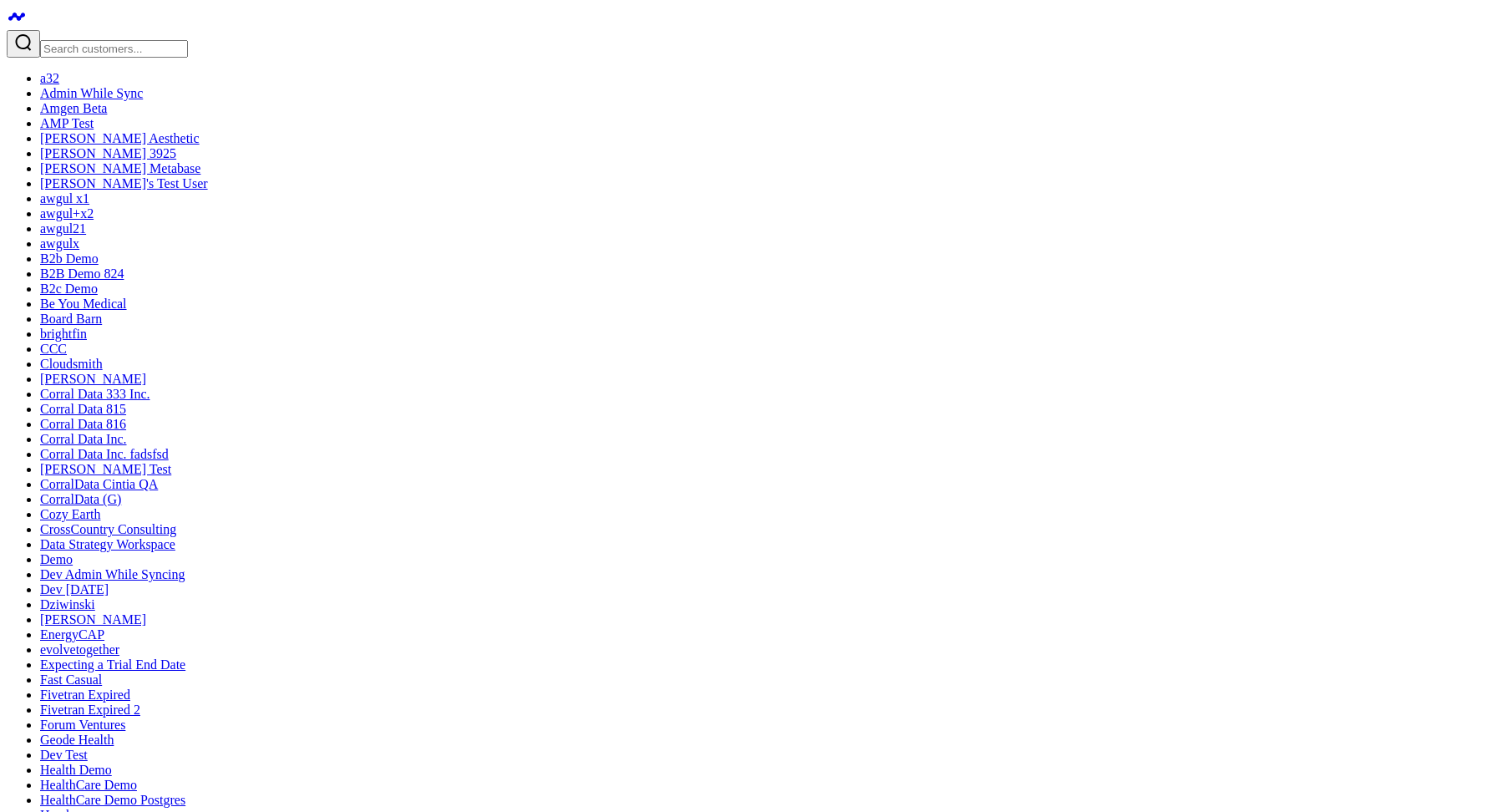
drag, startPoint x: 925, startPoint y: 140, endPoint x: 914, endPoint y: 134, distance: 12.5
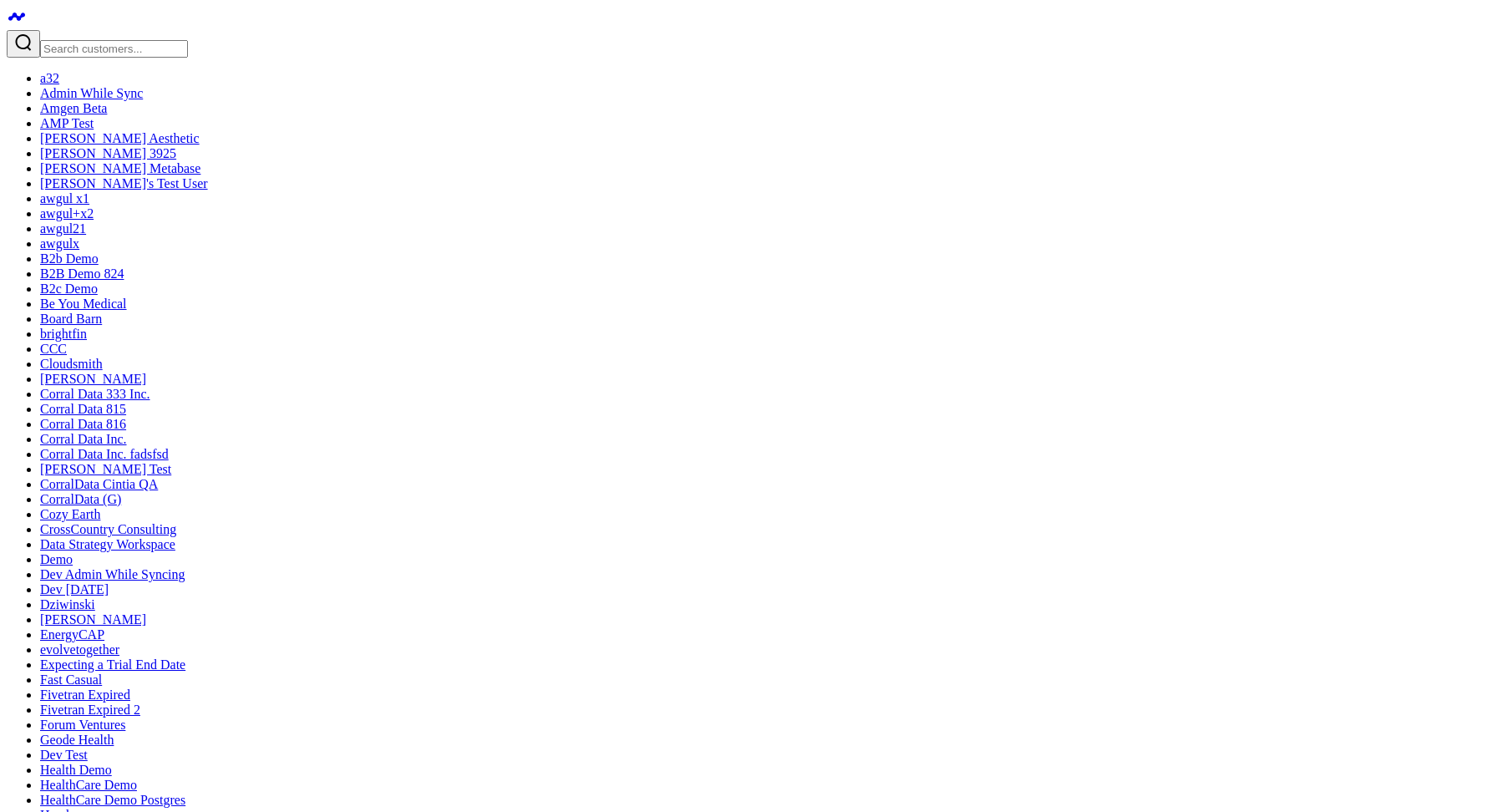
type textarea "Can I see unique contacts reached outbound for the last 60 days?"
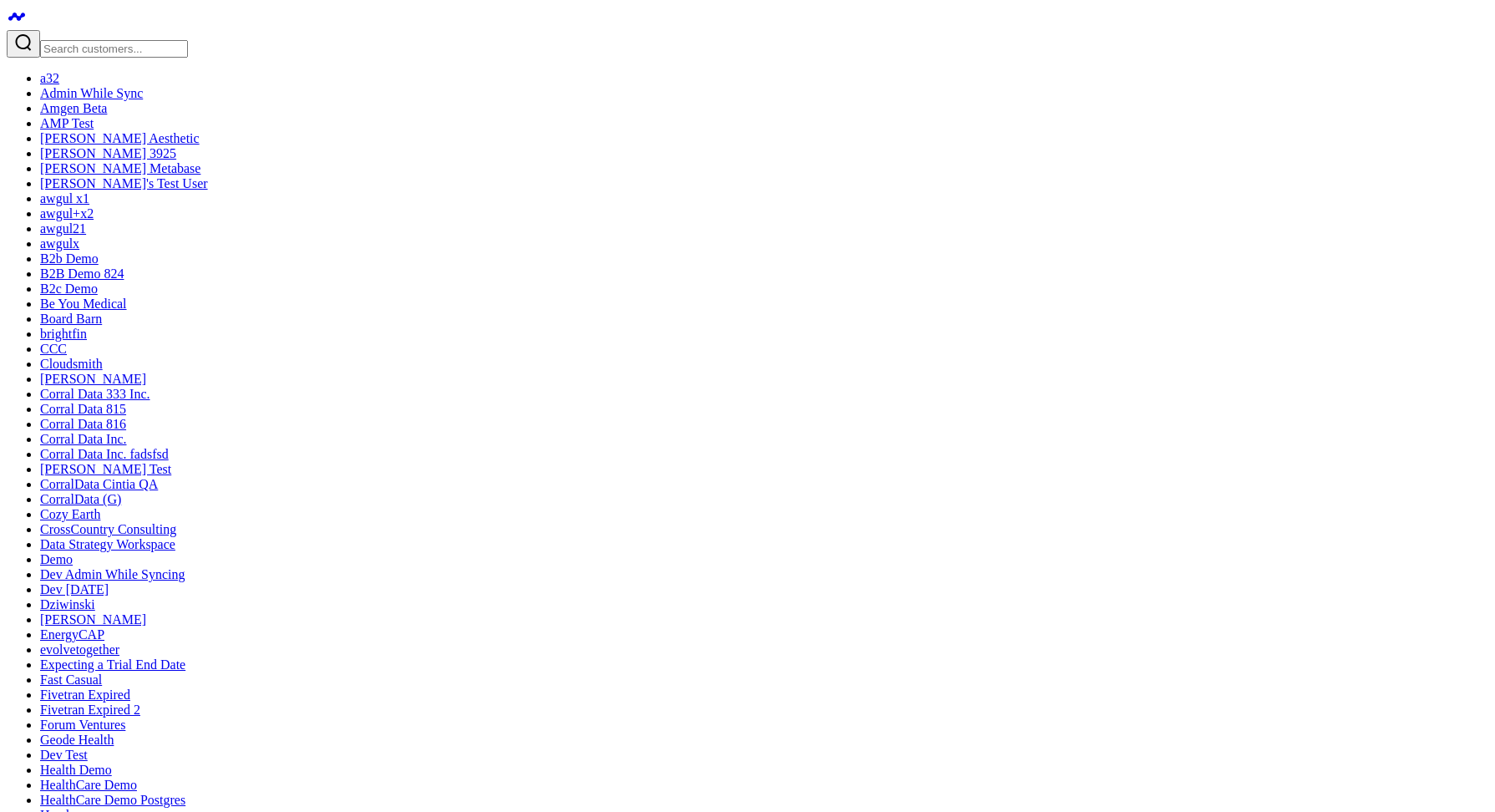
scroll to position [1142, 0]
